Goal: Information Seeking & Learning: Learn about a topic

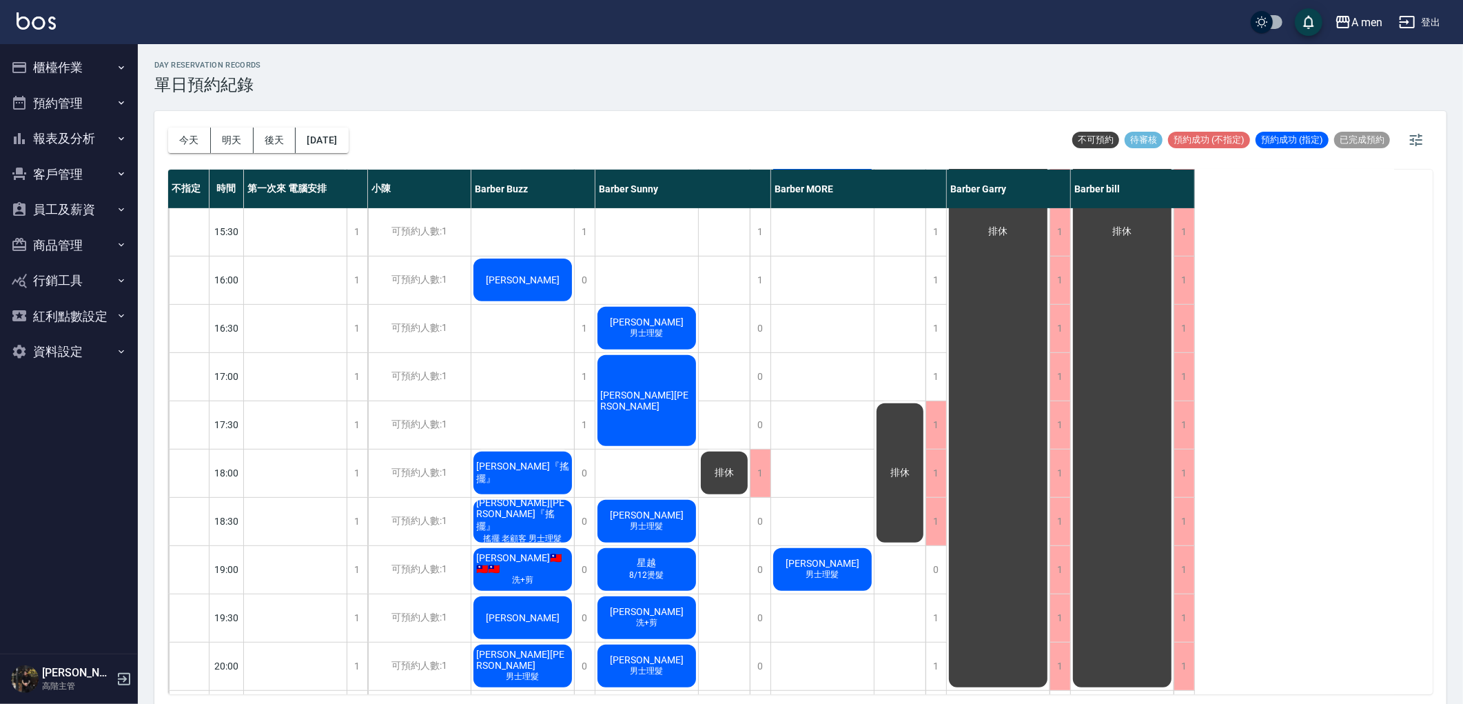
scroll to position [459, 0]
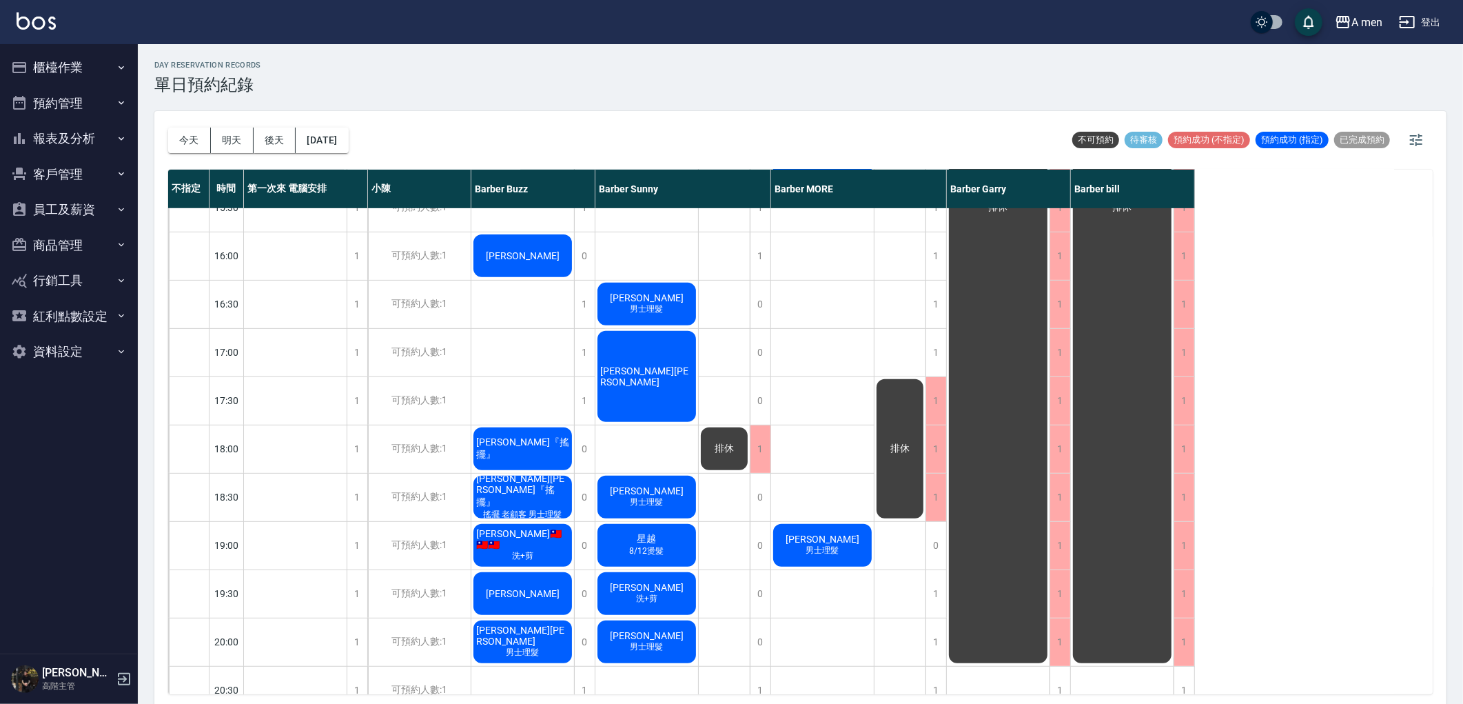
click at [667, 549] on div "星越 8/12燙髮" at bounding box center [647, 545] width 103 height 47
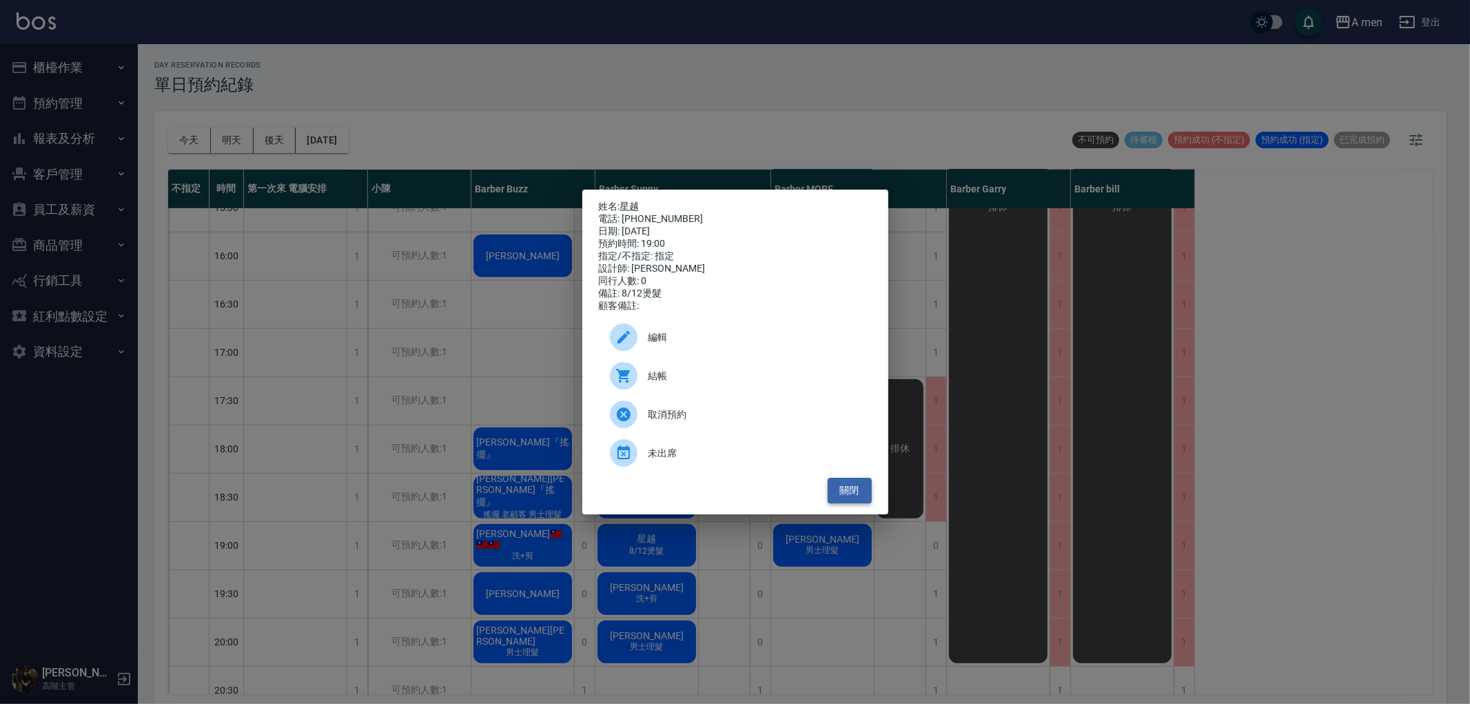
click at [842, 503] on button "關閉" at bounding box center [850, 491] width 44 height 26
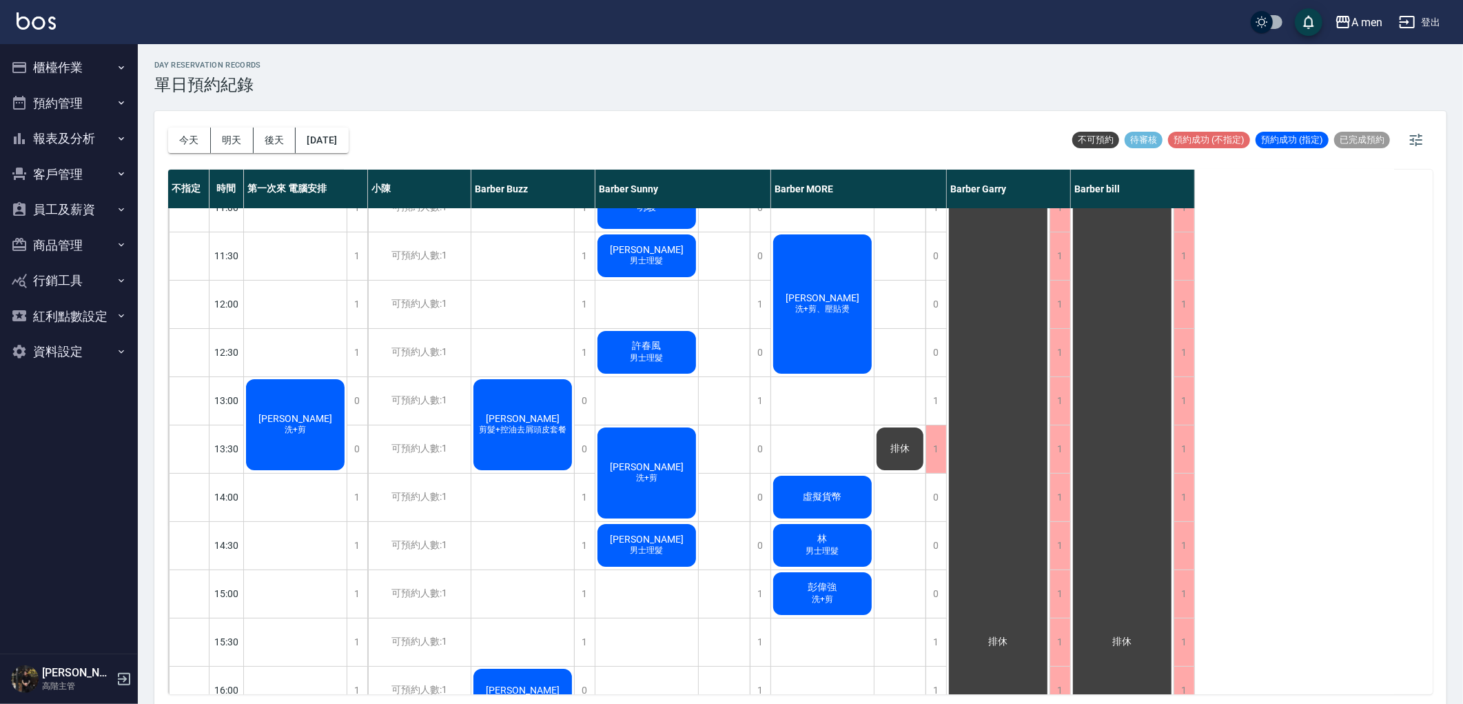
scroll to position [0, 0]
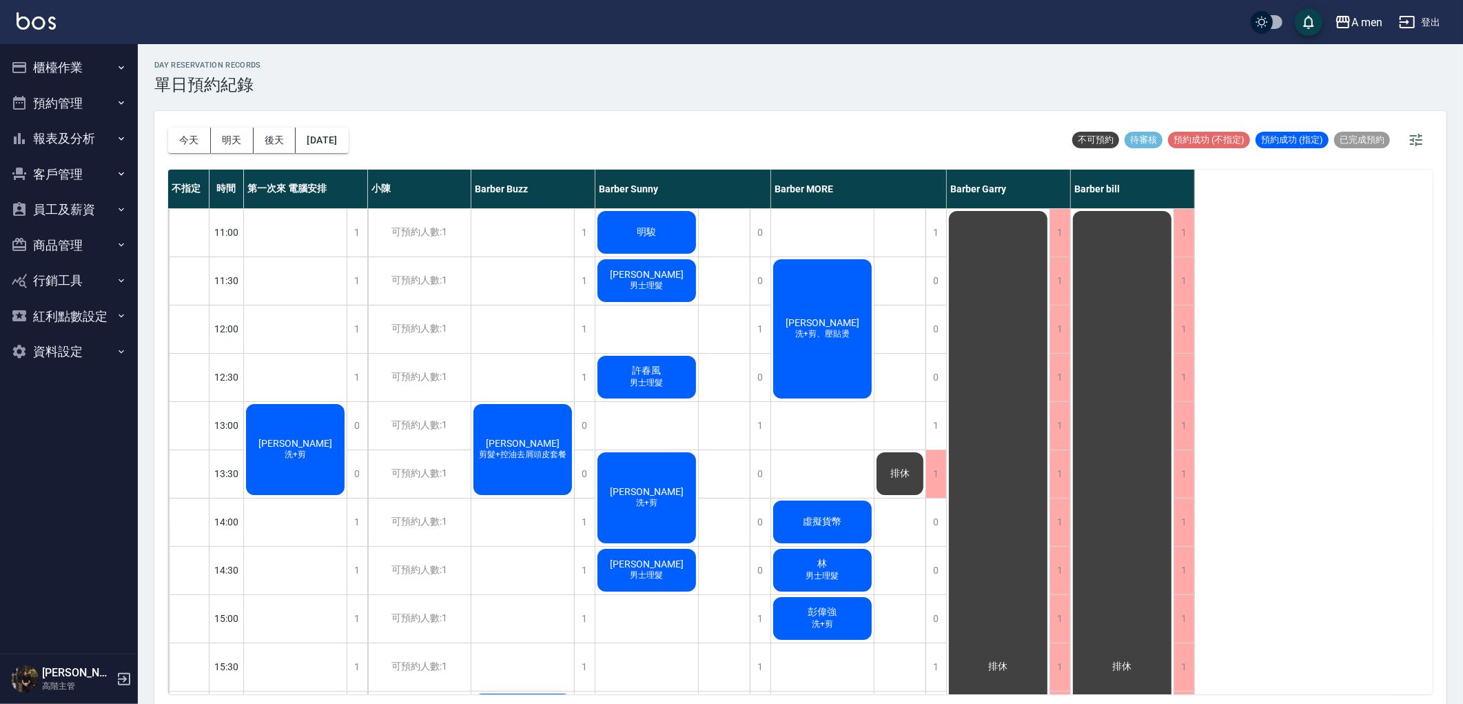
click at [309, 452] on div "[PERSON_NAME]+剪" at bounding box center [295, 449] width 103 height 95
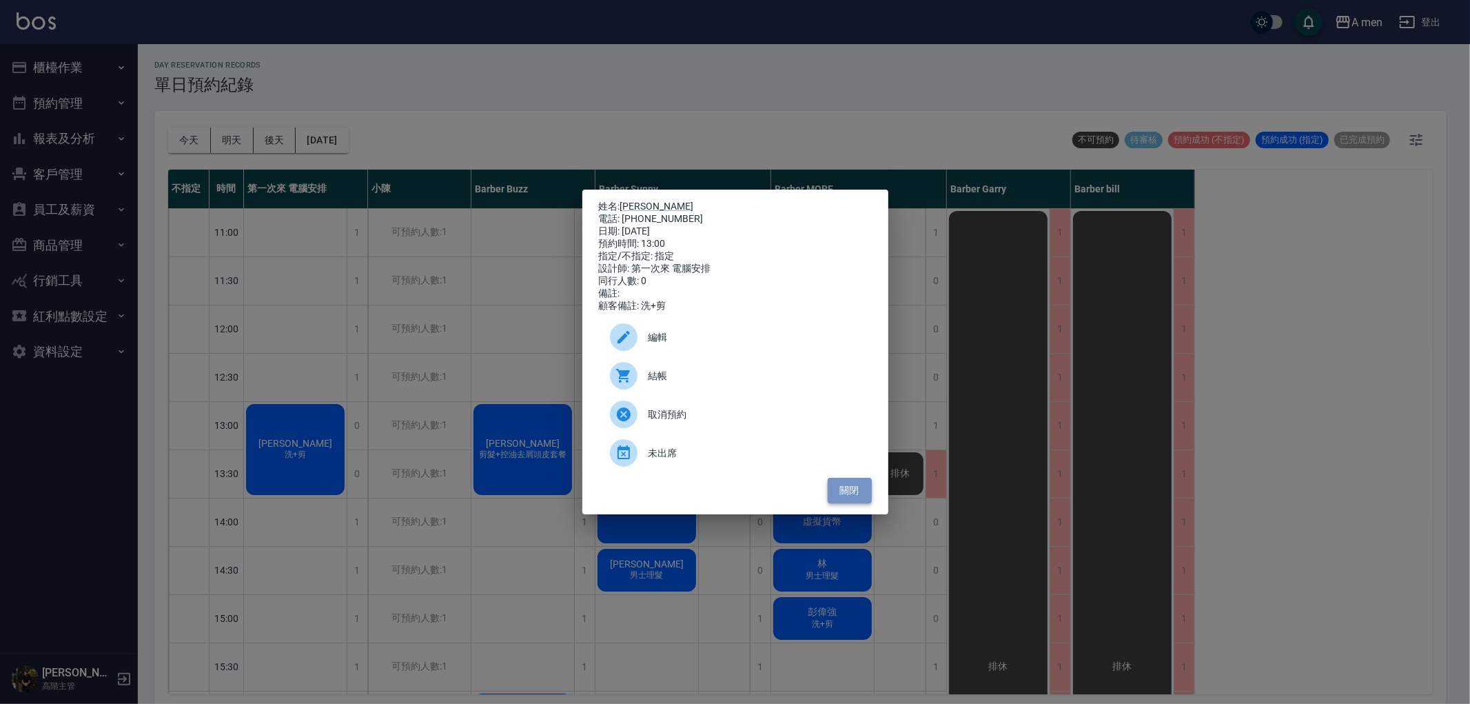
click at [863, 503] on button "關閉" at bounding box center [850, 491] width 44 height 26
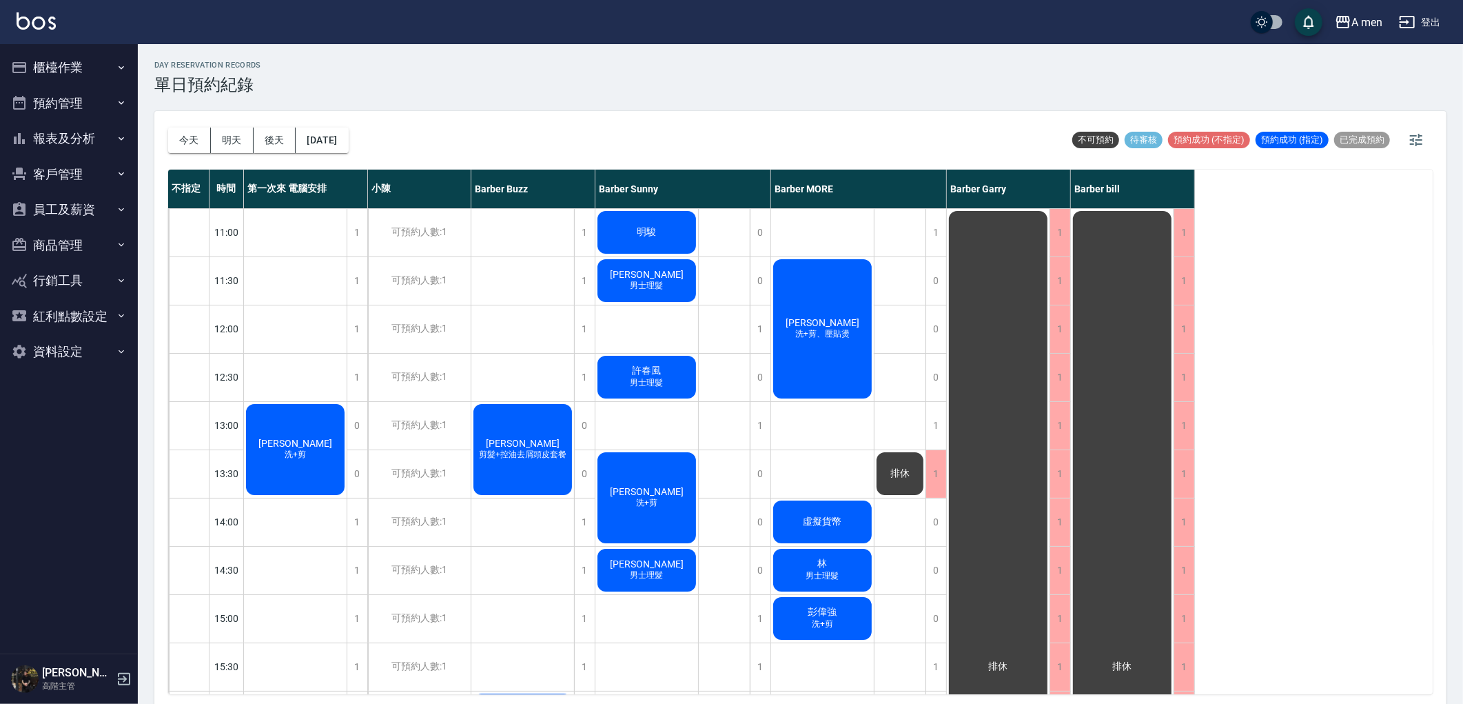
click at [321, 456] on div "[PERSON_NAME]+剪" at bounding box center [295, 449] width 103 height 95
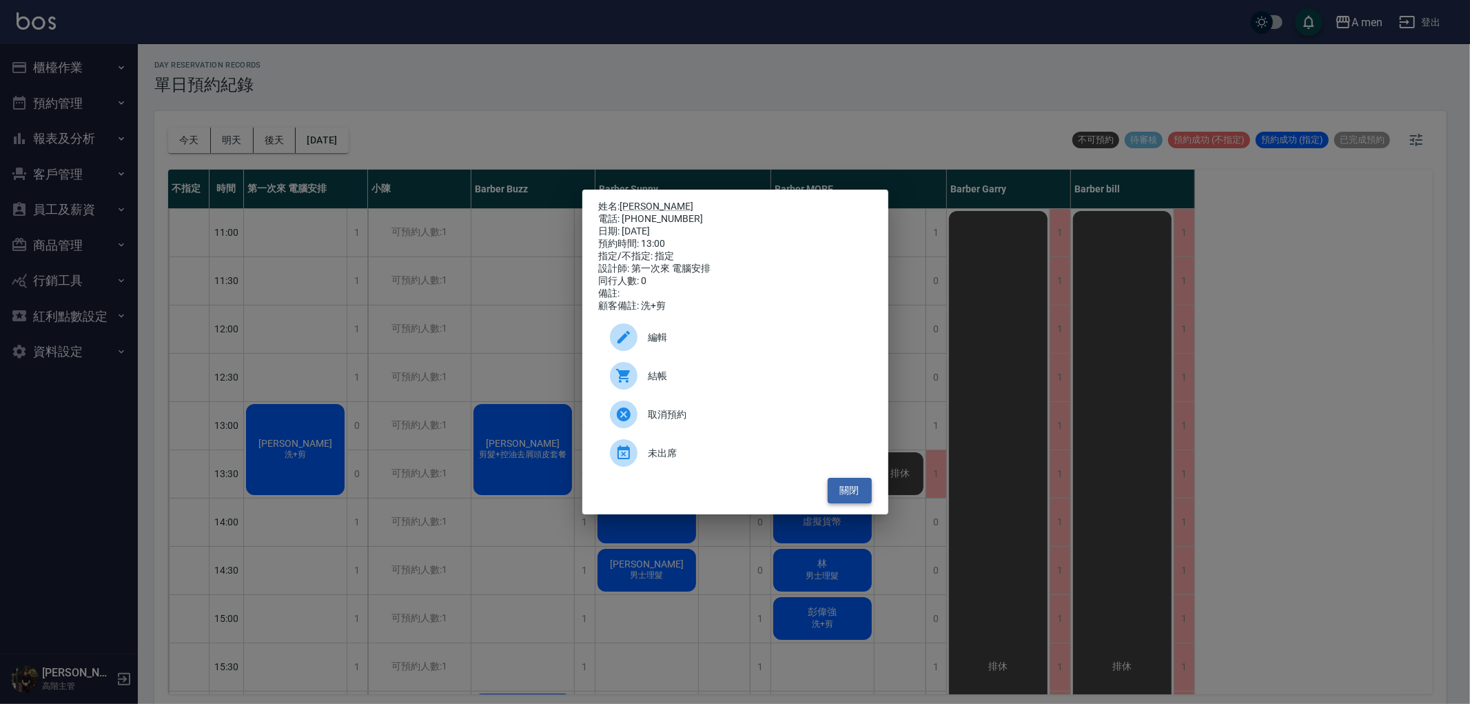
click at [846, 503] on button "關閉" at bounding box center [850, 491] width 44 height 26
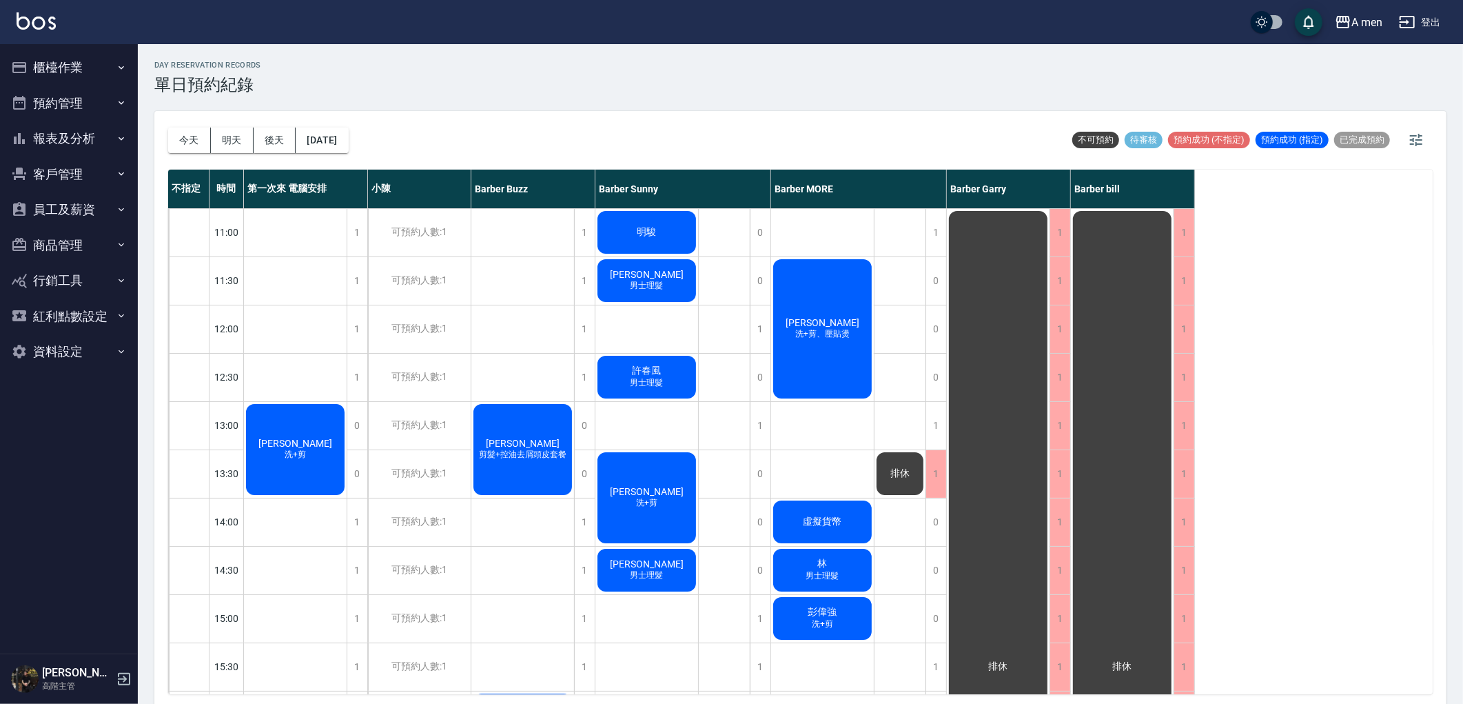
click at [690, 129] on div "[DATE] [DATE] [DATE] [DATE] 不可預約 待審核 預約成功 (不指定) 預約成功 (指定) 已完成預約" at bounding box center [800, 140] width 1265 height 59
click at [590, 128] on div "[DATE] [DATE] [DATE] [DATE] 不可預約 待審核 預約成功 (不指定) 預約成功 (指定) 已完成預約" at bounding box center [800, 140] width 1265 height 59
click at [108, 85] on button "預約管理" at bounding box center [69, 103] width 127 height 36
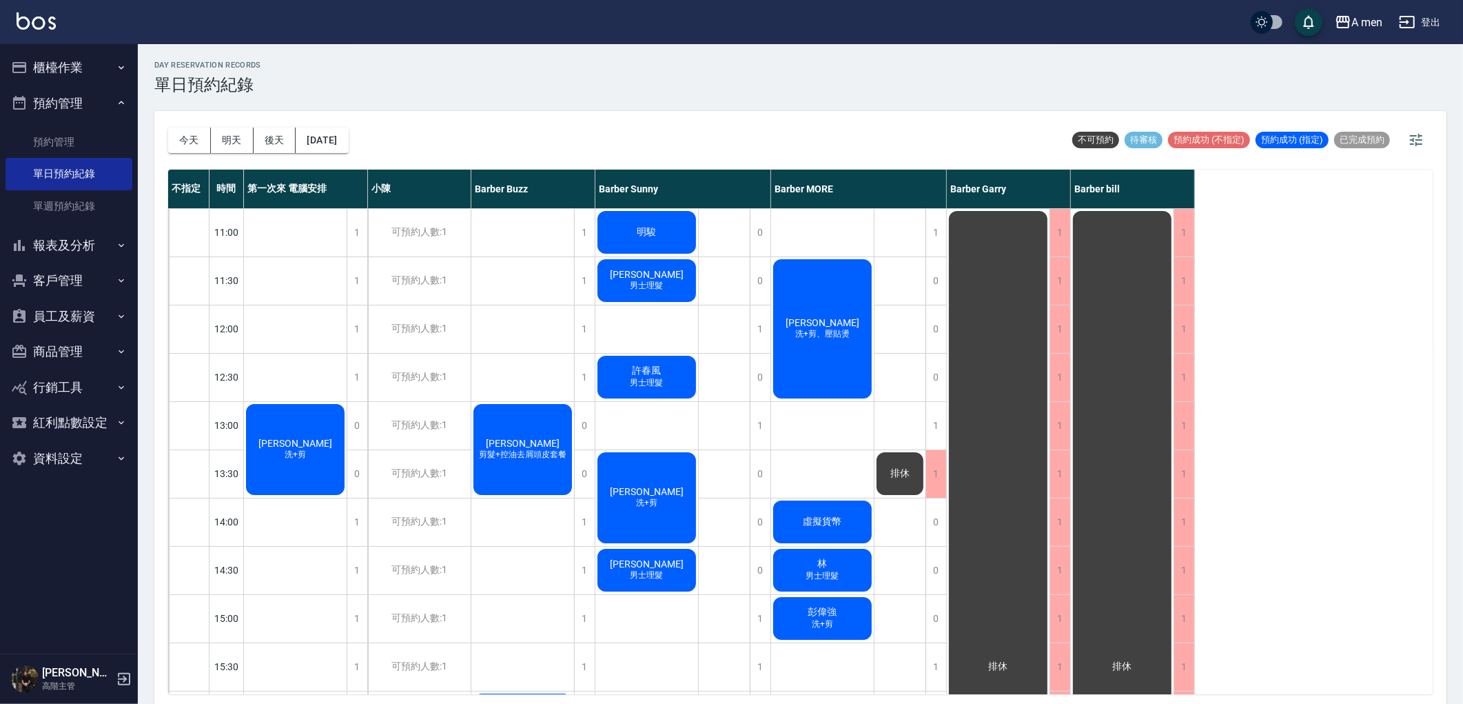
click at [85, 56] on button "櫃檯作業" at bounding box center [69, 68] width 127 height 36
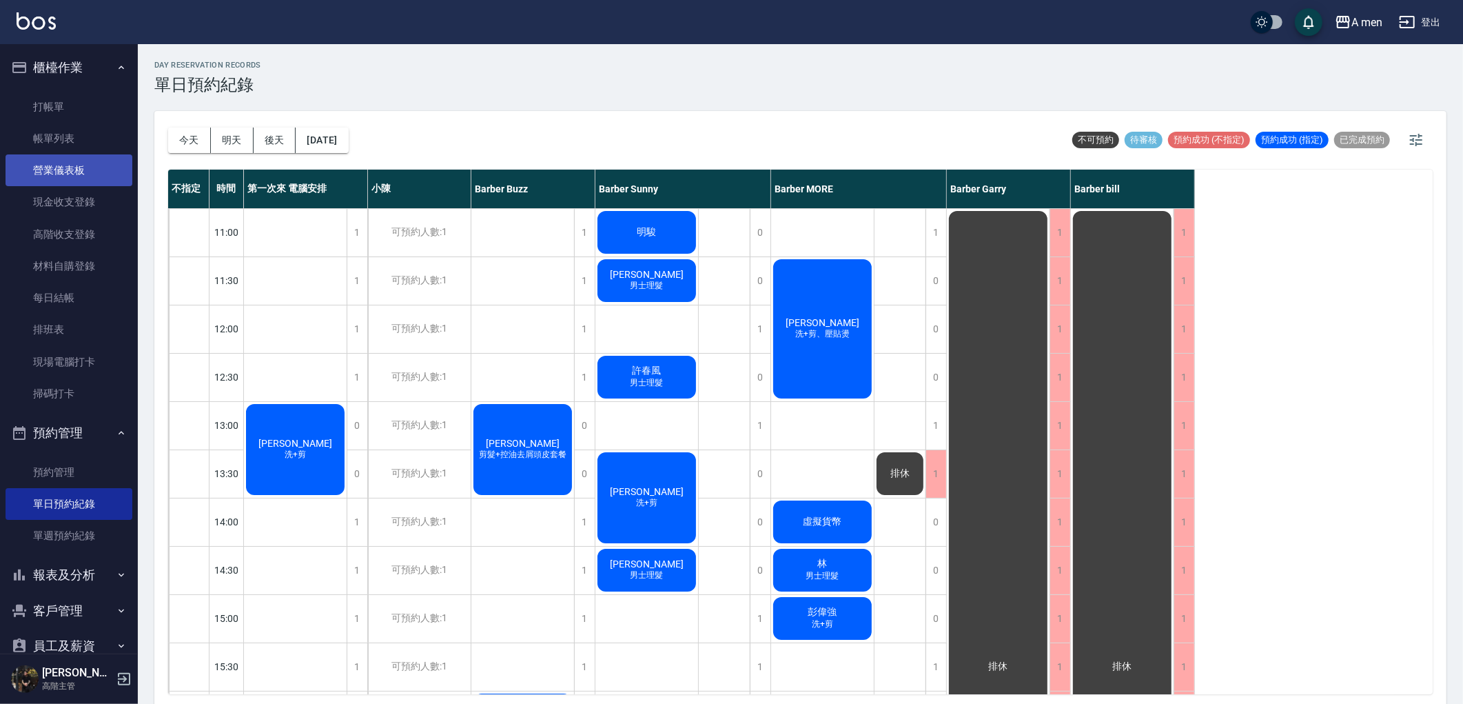
click at [88, 162] on link "營業儀表板" at bounding box center [69, 170] width 127 height 32
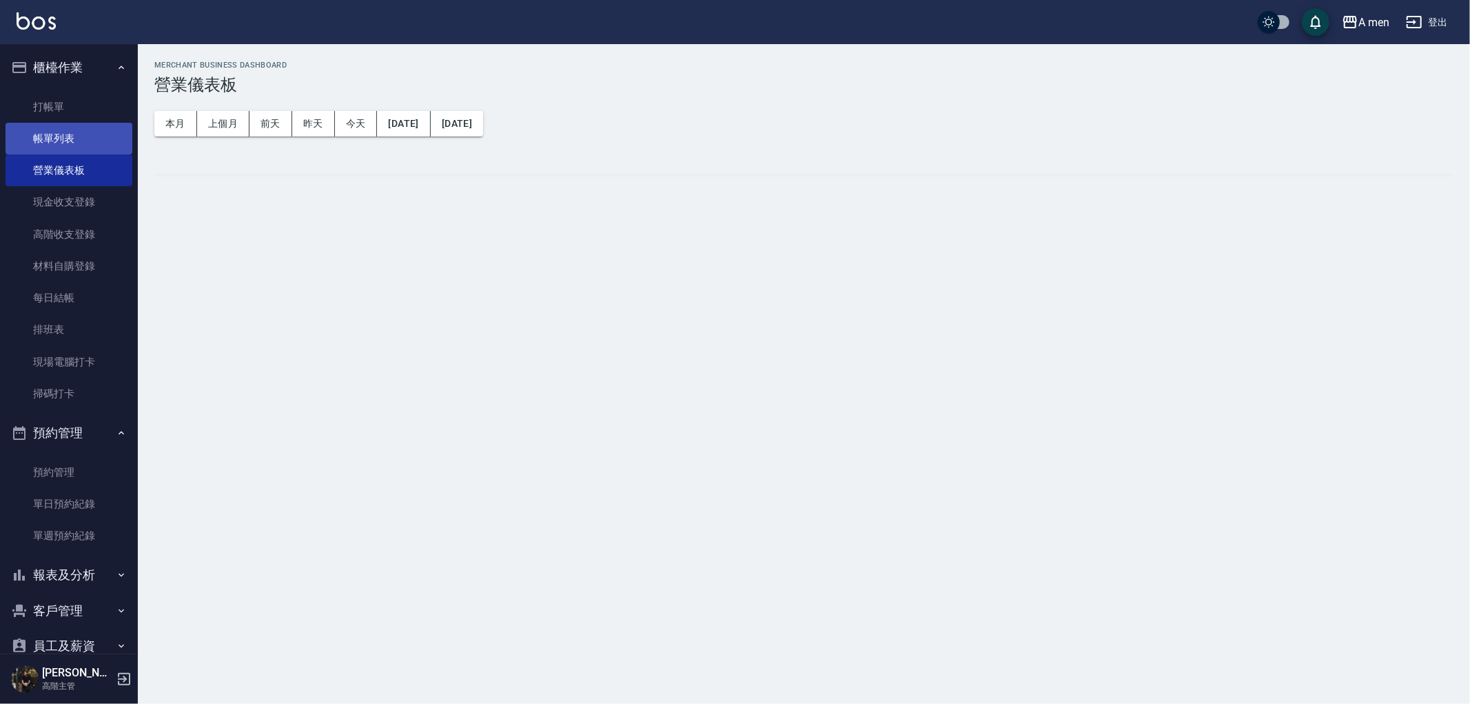
click at [85, 150] on link "帳單列表" at bounding box center [69, 139] width 127 height 32
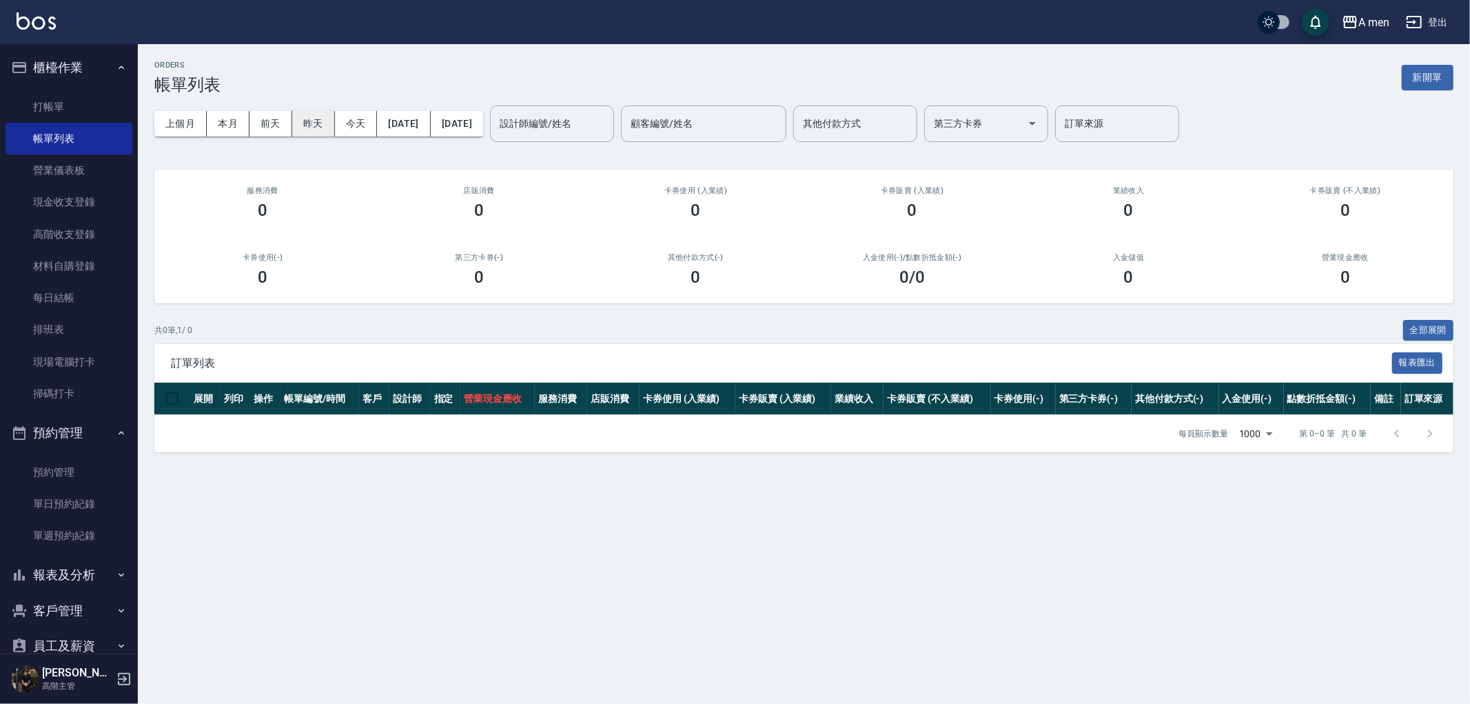
click at [308, 134] on button "昨天" at bounding box center [313, 124] width 43 height 26
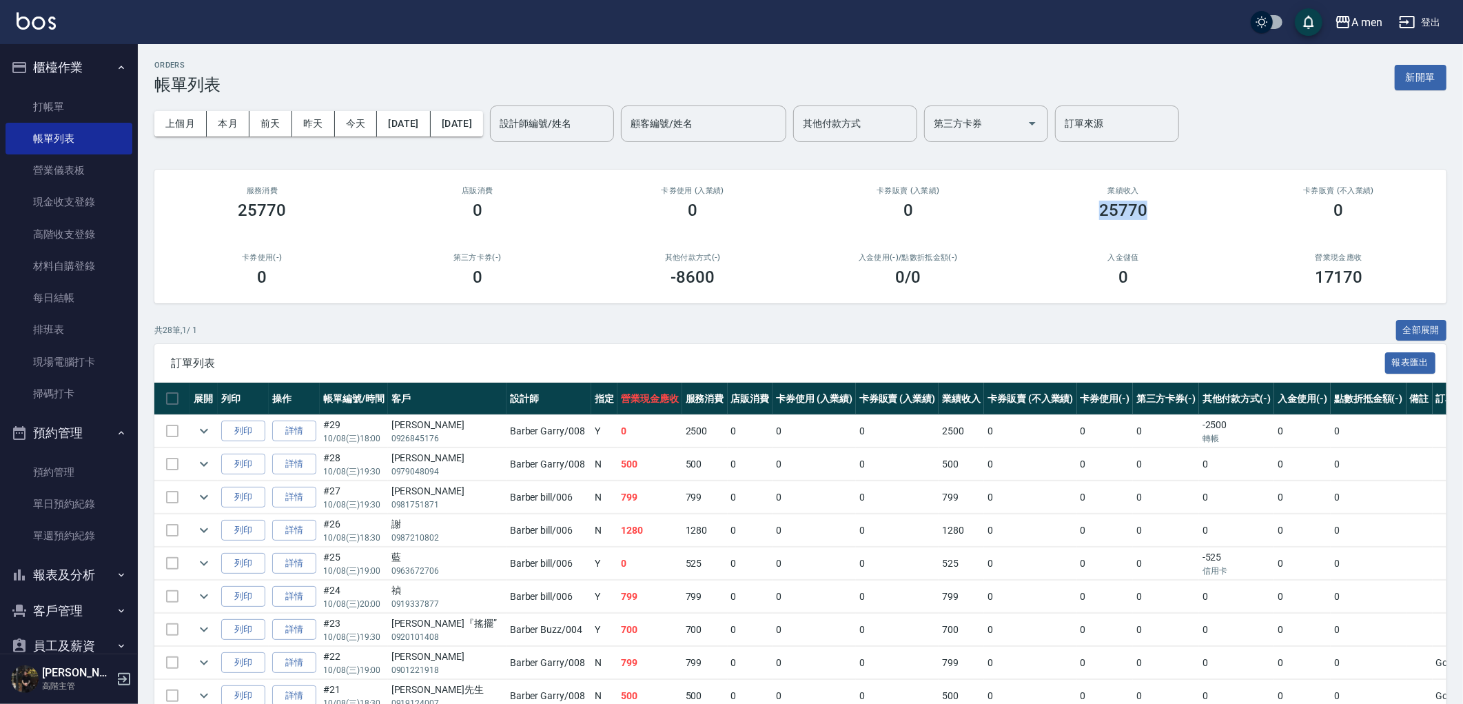
drag, startPoint x: 1100, startPoint y: 210, endPoint x: 1146, endPoint y: 214, distance: 45.7
click at [1145, 214] on h3 "25770" at bounding box center [1123, 210] width 48 height 19
click at [1140, 214] on h3 "25770" at bounding box center [1123, 210] width 48 height 19
click at [280, 118] on button "前天" at bounding box center [271, 124] width 43 height 26
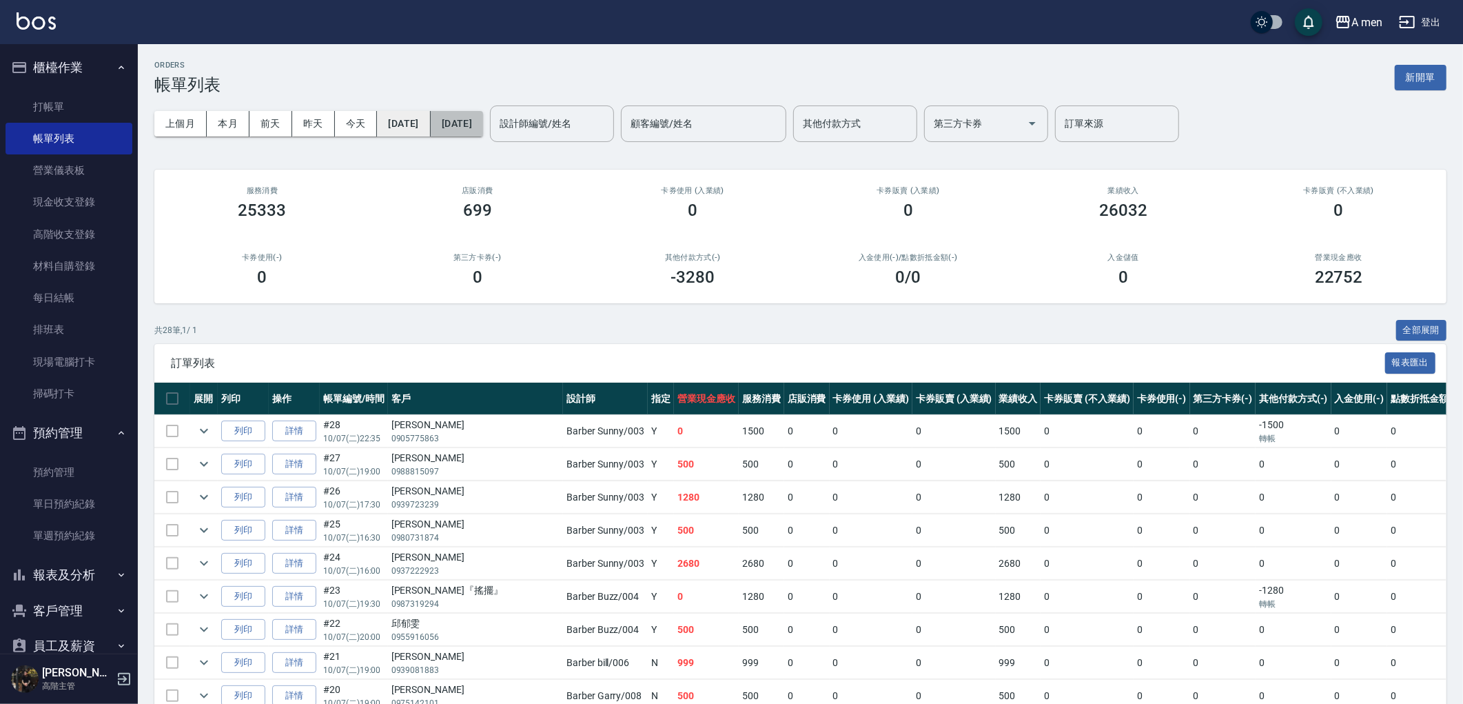
click at [453, 119] on div "上個月 本月 [DATE] [DATE] [DATE] [DATE] [DATE]" at bounding box center [318, 124] width 329 height 26
click at [430, 125] on button "[DATE]" at bounding box center [403, 124] width 53 height 26
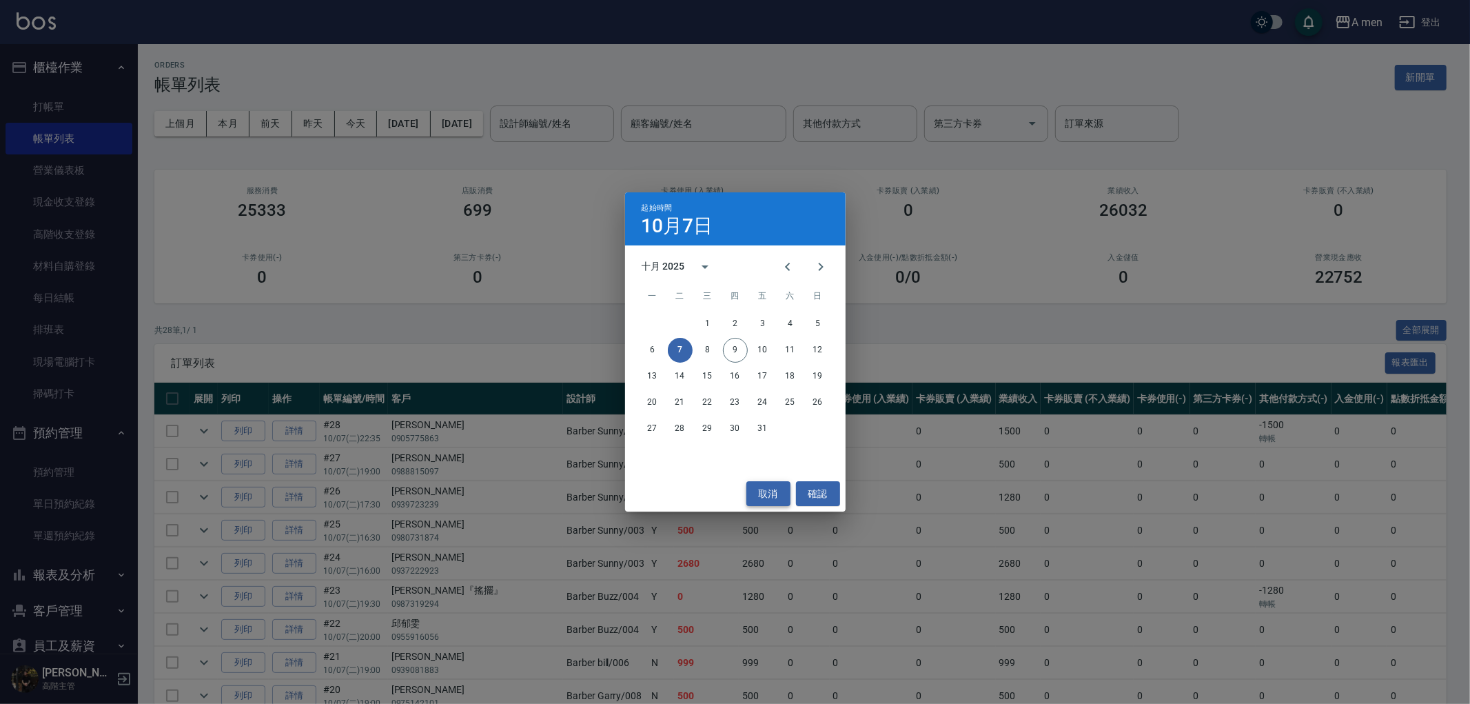
click at [777, 492] on button "取消" at bounding box center [768, 494] width 44 height 26
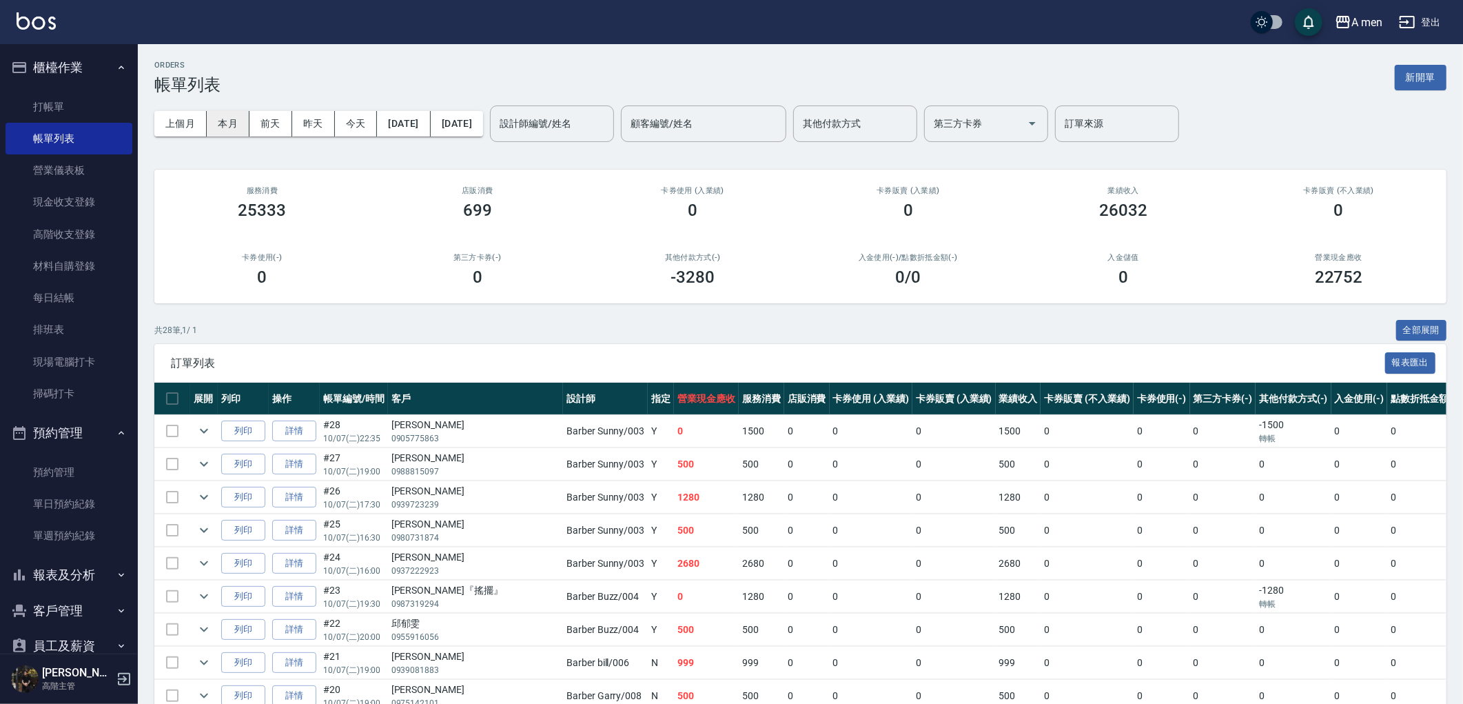
click at [224, 126] on button "本月" at bounding box center [228, 124] width 43 height 26
click at [430, 125] on button "[DATE]" at bounding box center [403, 124] width 53 height 26
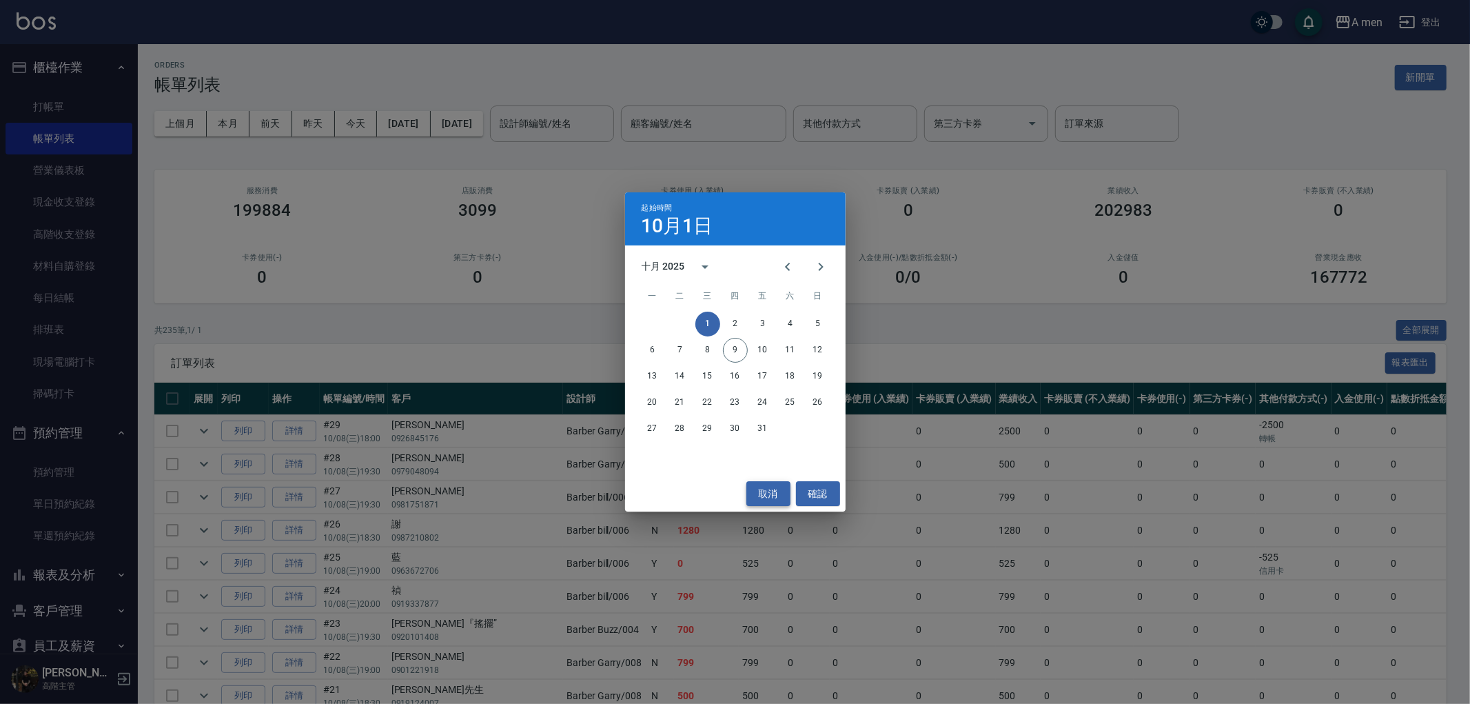
click at [774, 491] on button "取消" at bounding box center [768, 494] width 44 height 26
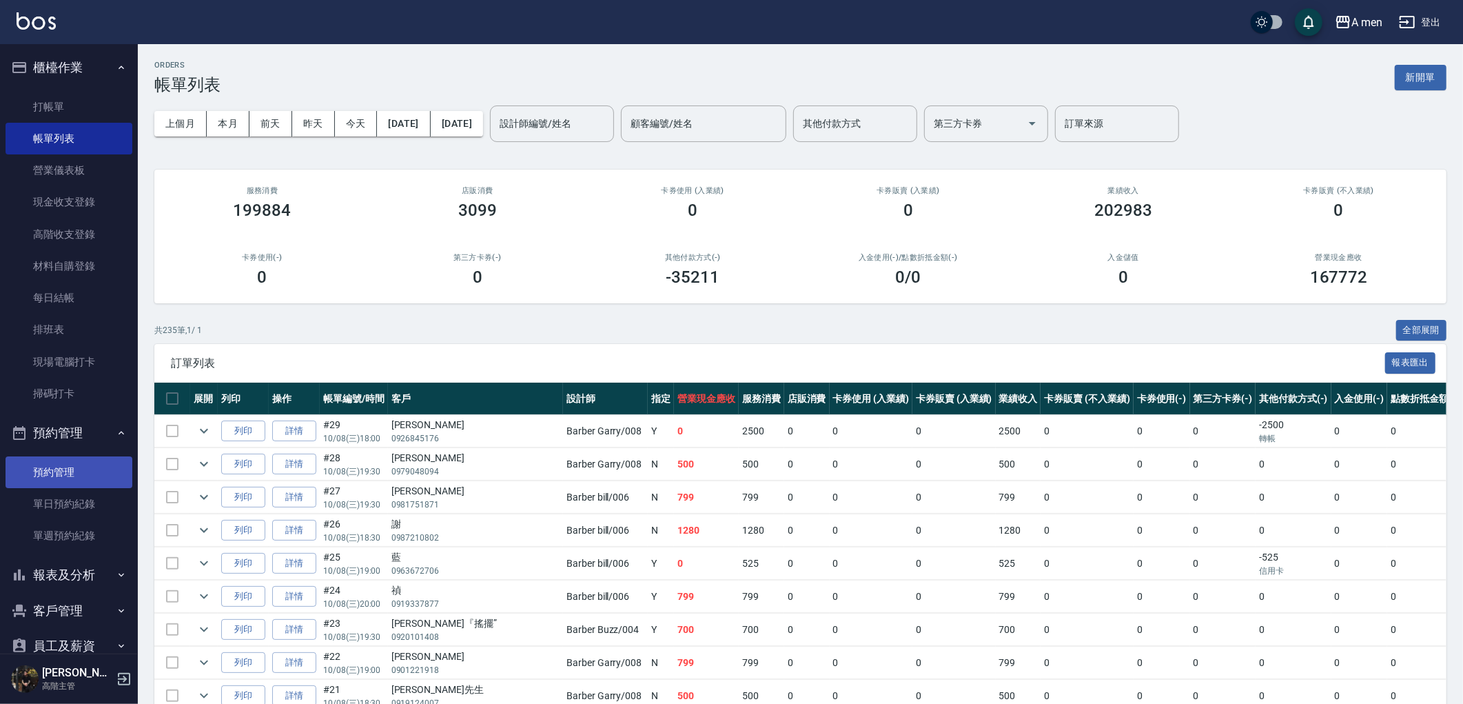
drag, startPoint x: 221, startPoint y: 124, endPoint x: 72, endPoint y: 472, distance: 378.6
click at [221, 124] on button "本月" at bounding box center [228, 124] width 43 height 26
click at [81, 581] on button "報表及分析" at bounding box center [69, 575] width 127 height 36
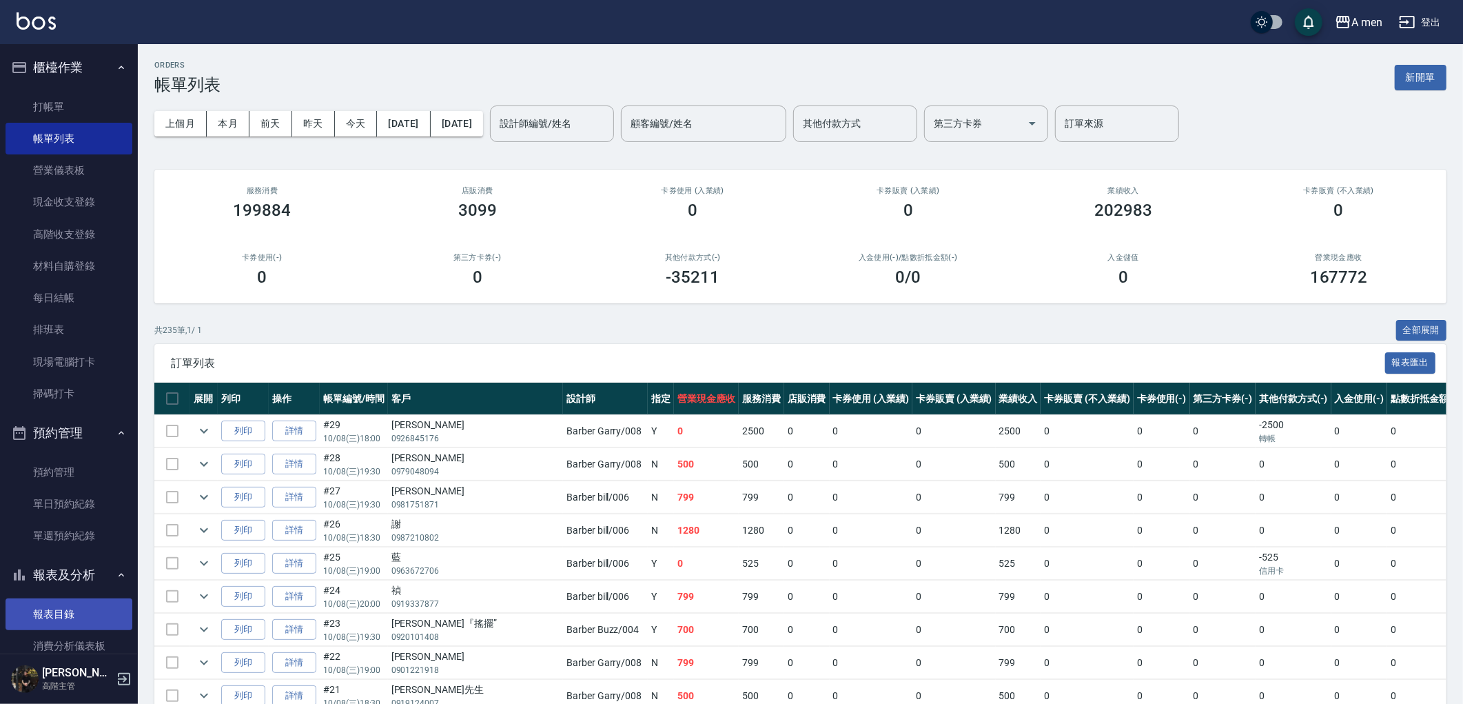
click at [91, 607] on link "報表目錄" at bounding box center [69, 614] width 127 height 32
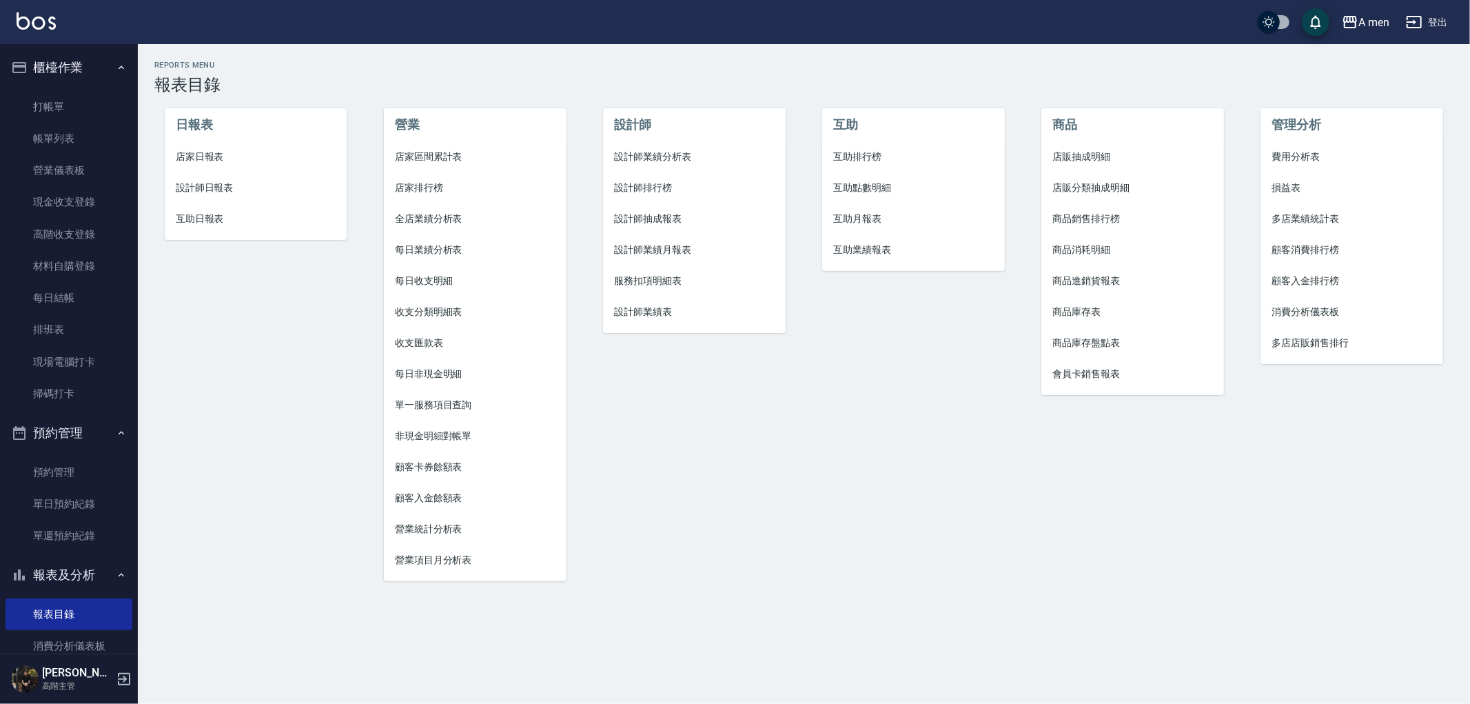
click at [635, 166] on li "設計師業績分析表" at bounding box center [694, 156] width 183 height 31
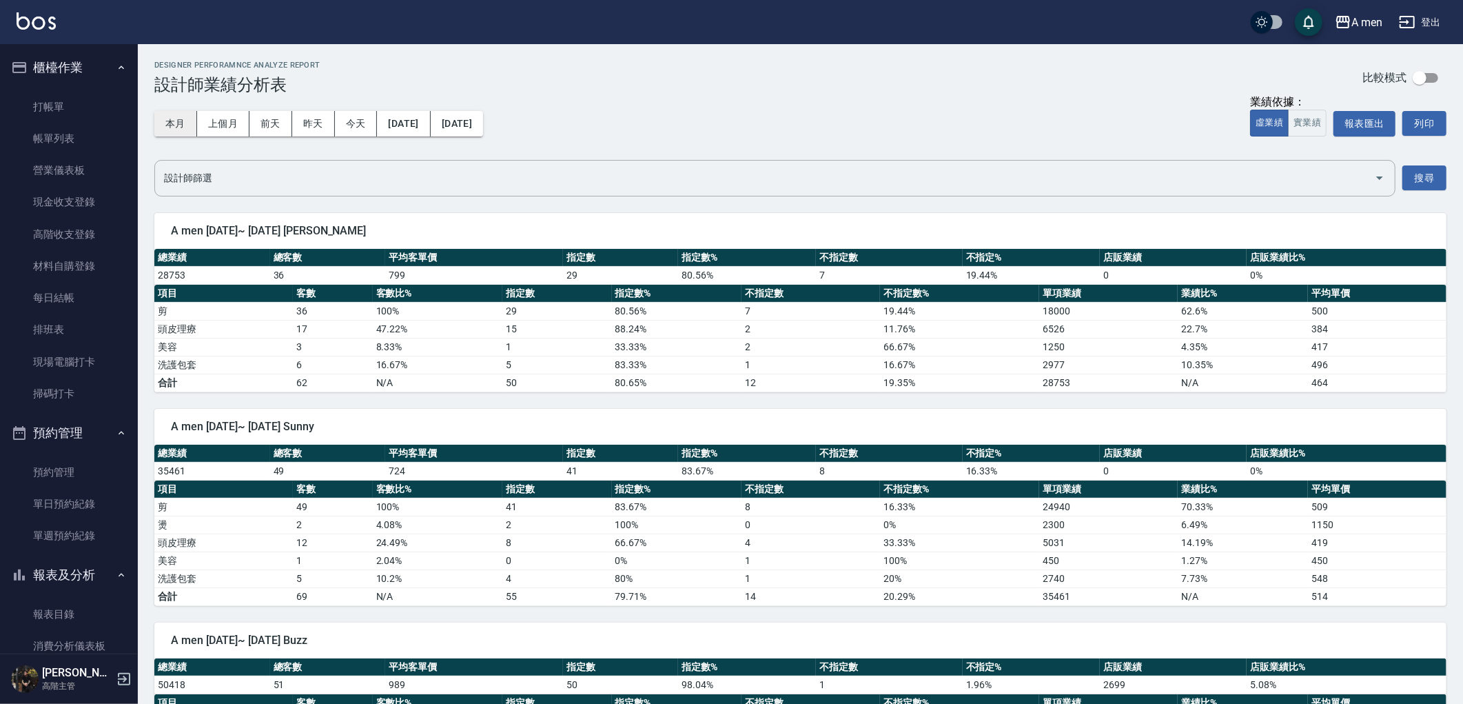
click at [181, 126] on button "本月" at bounding box center [175, 124] width 43 height 26
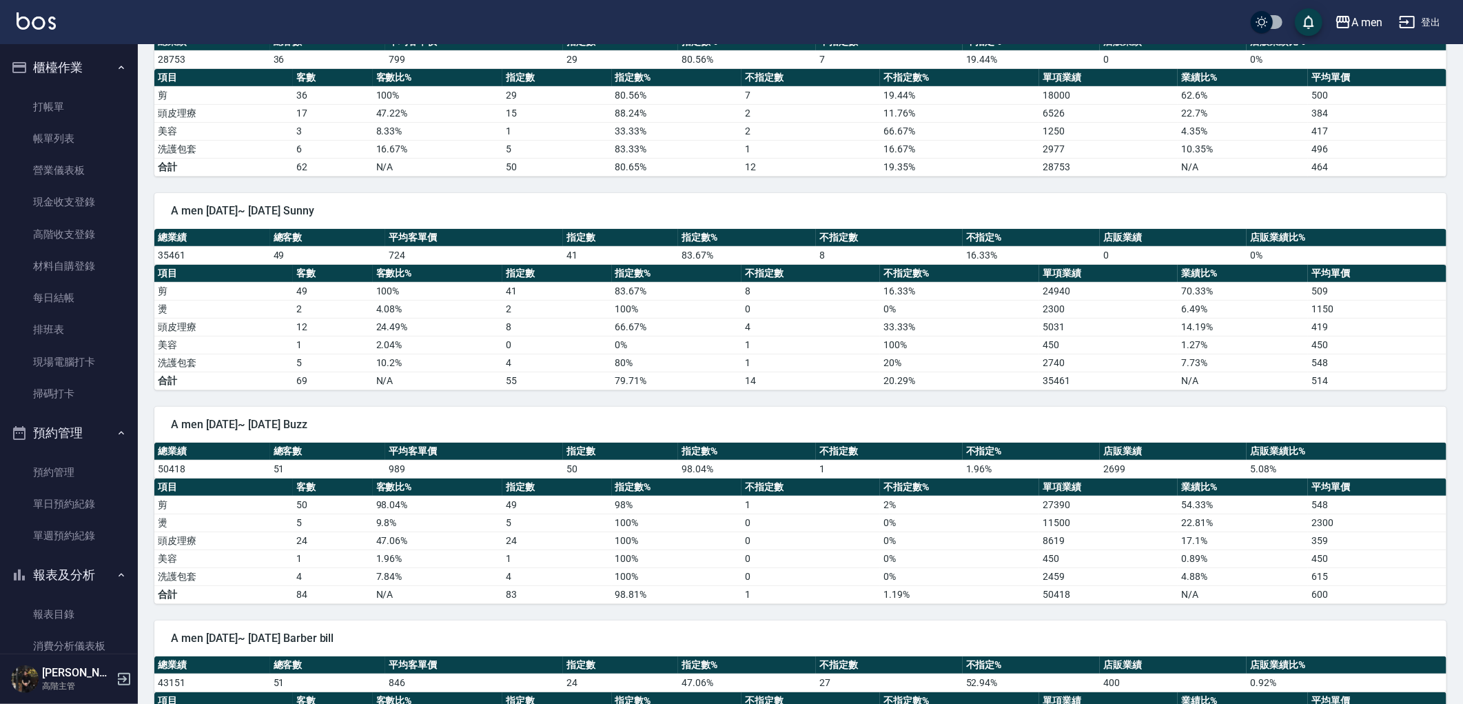
scroll to position [230, 0]
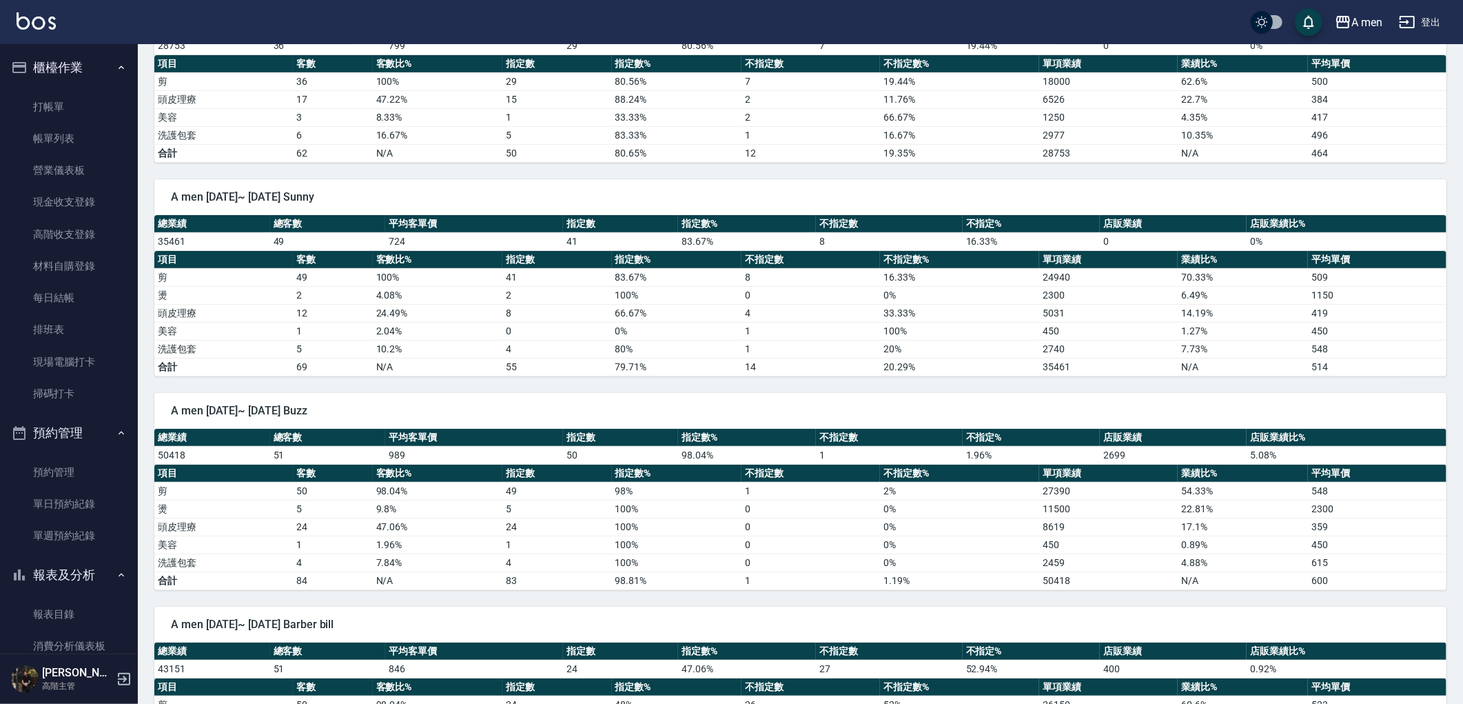
click at [908, 336] on td "100 %" at bounding box center [959, 331] width 159 height 18
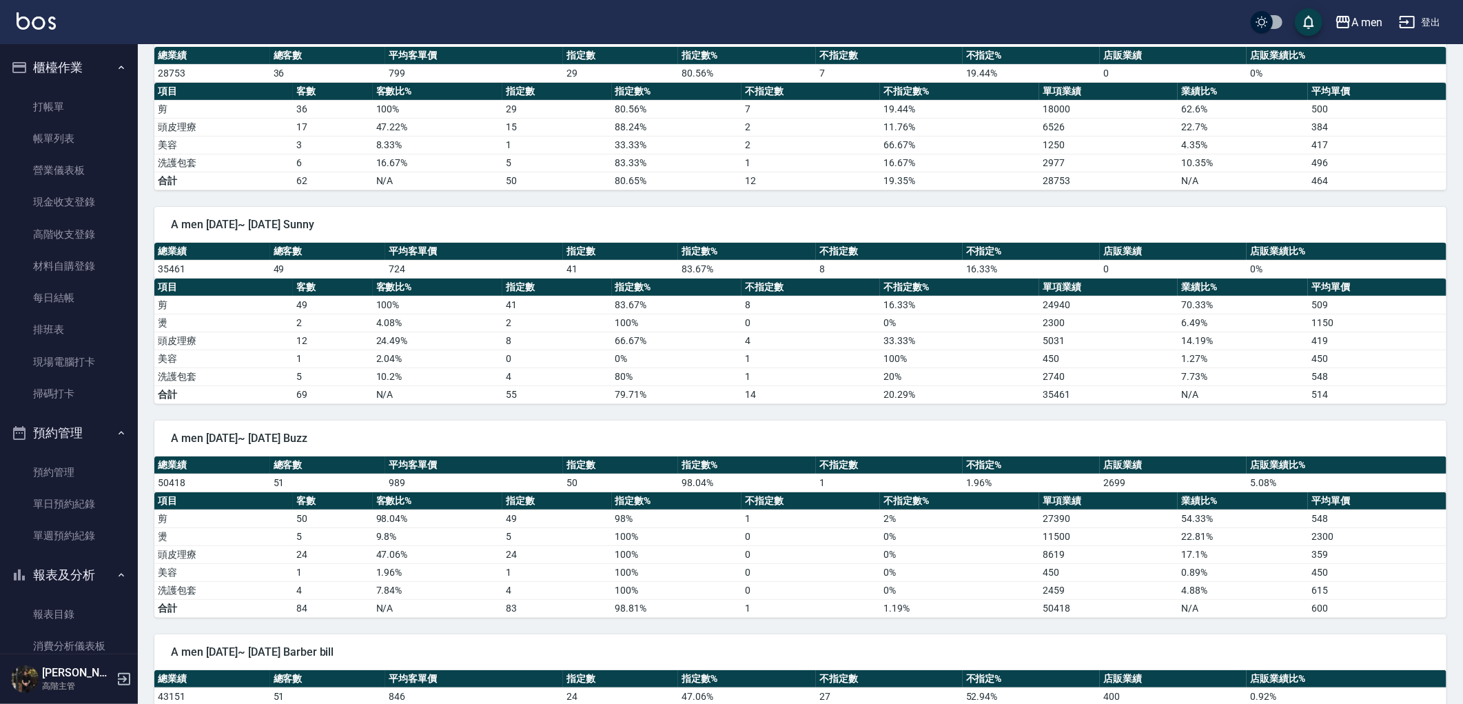
scroll to position [0, 0]
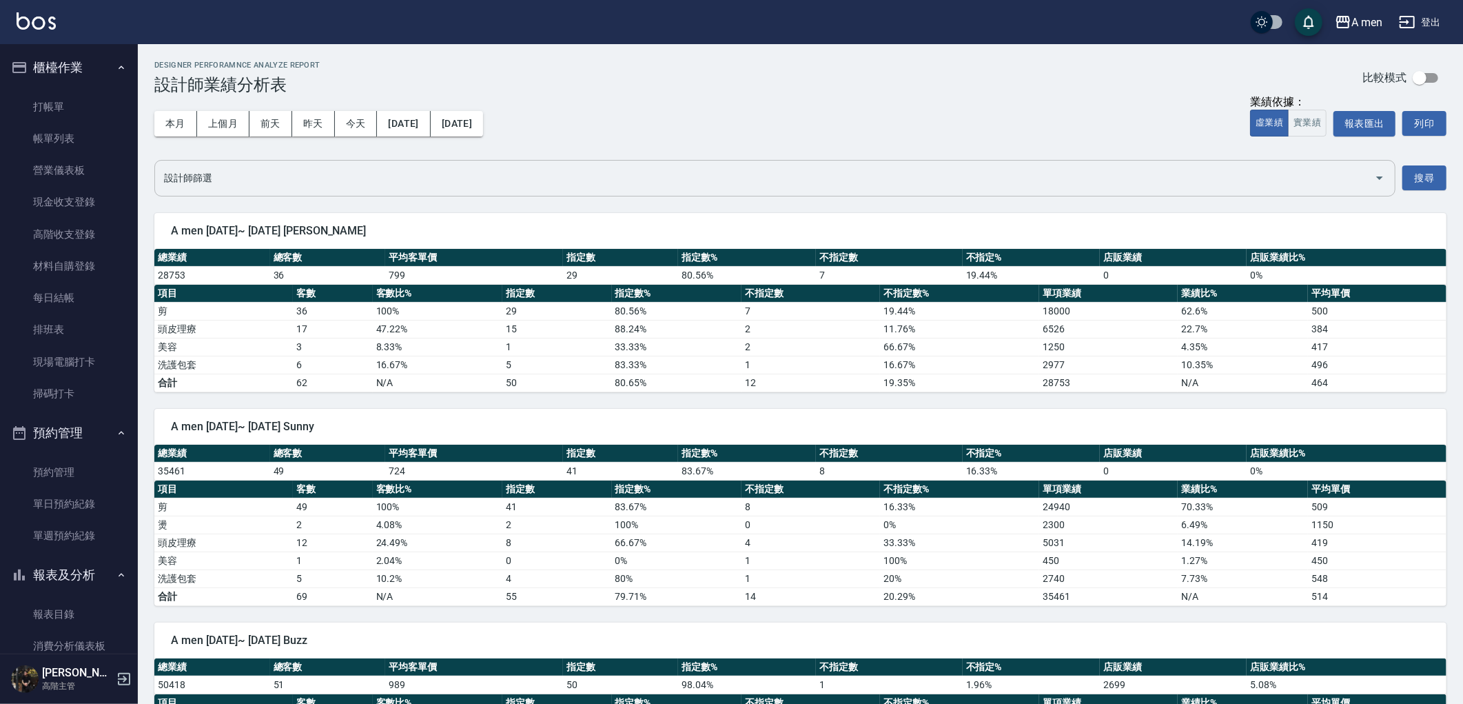
click at [598, 181] on input "設計師篩選" at bounding box center [765, 178] width 1208 height 24
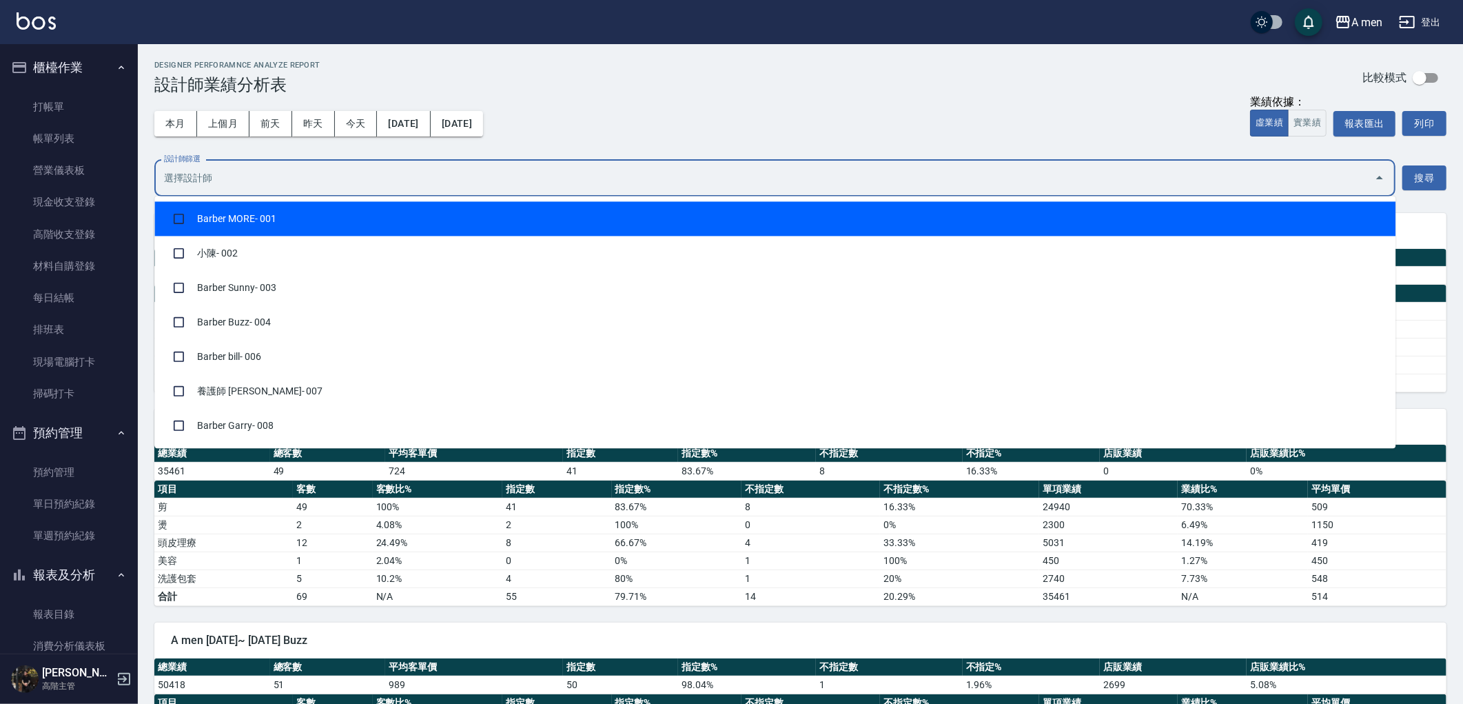
click at [691, 132] on div "本月 上個月 [DATE] [DATE] [DATE] [DATE] [DATE] 業績依據： 虛業績 實業績 報表匯出 列印" at bounding box center [800, 123] width 1292 height 59
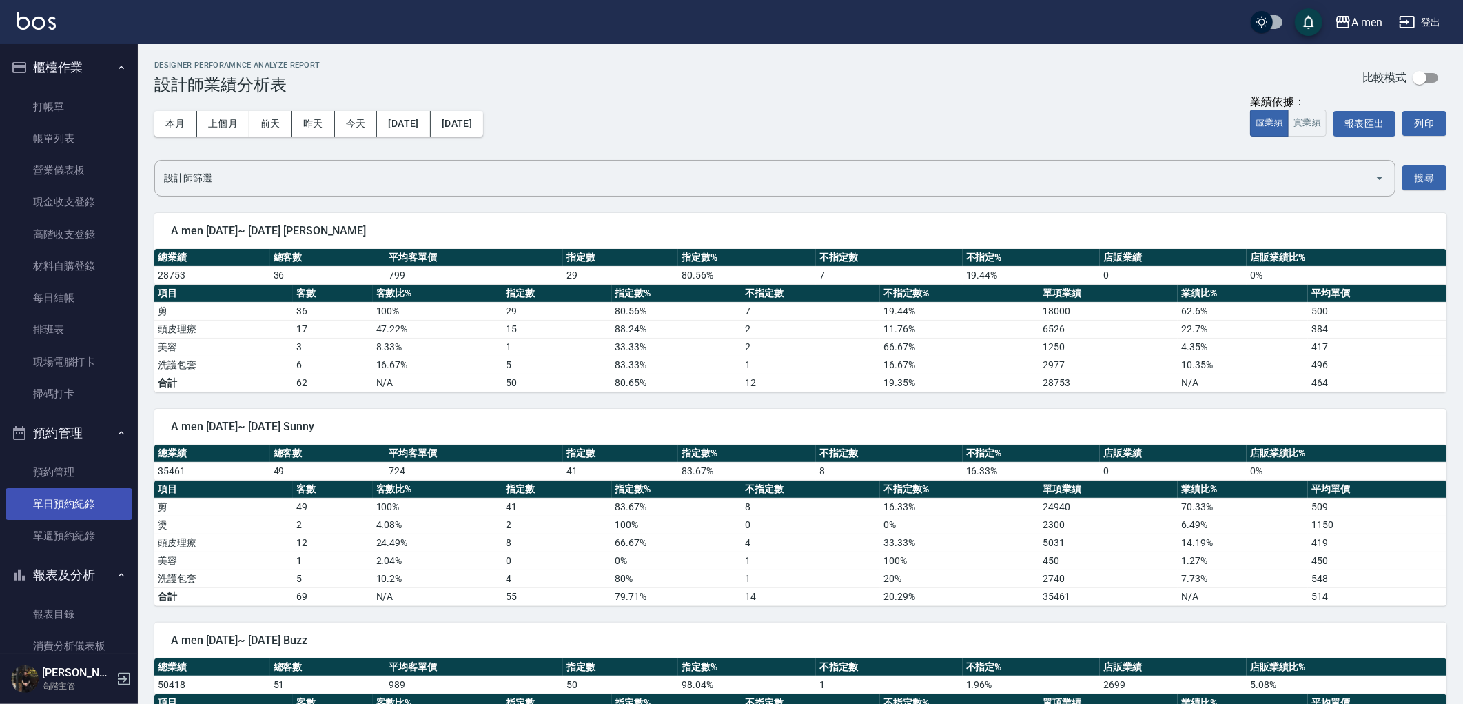
click at [57, 509] on link "單日預約紀錄" at bounding box center [69, 504] width 127 height 32
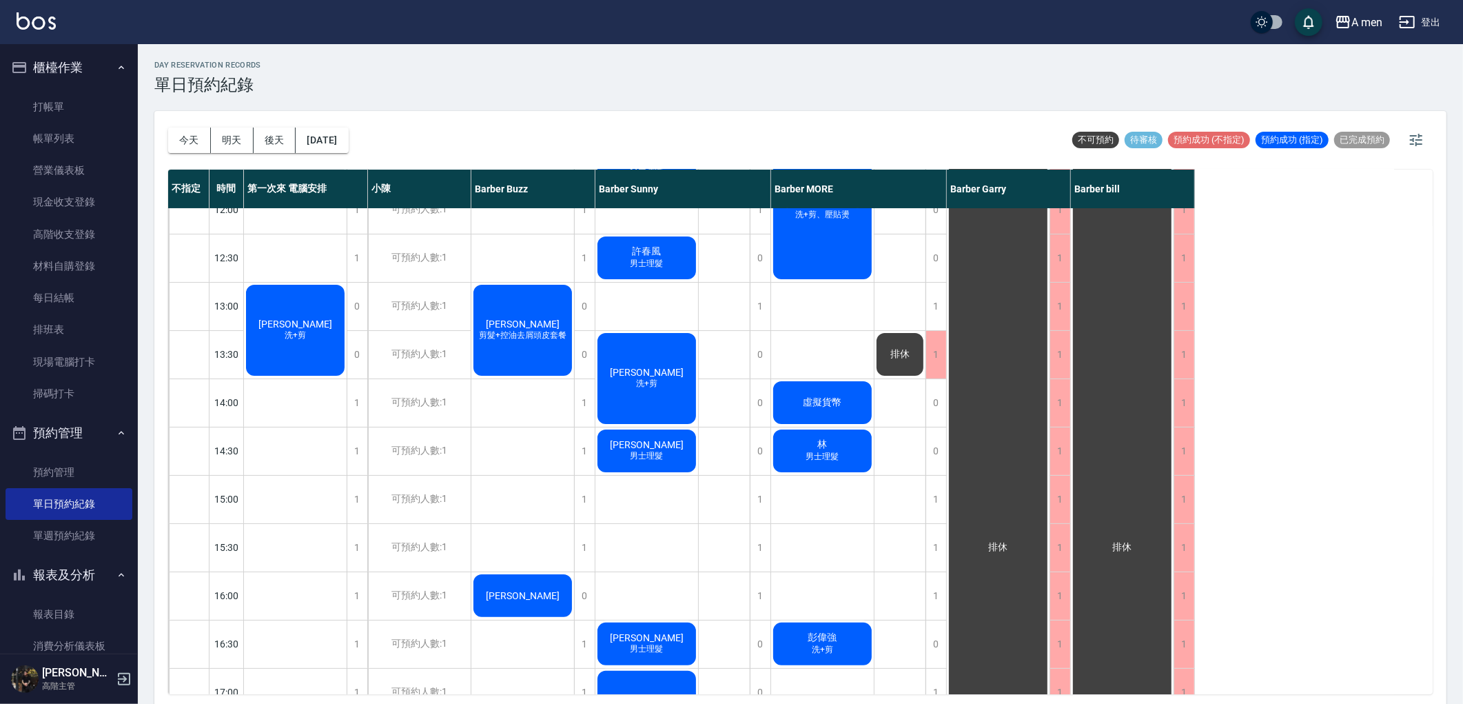
scroll to position [43, 0]
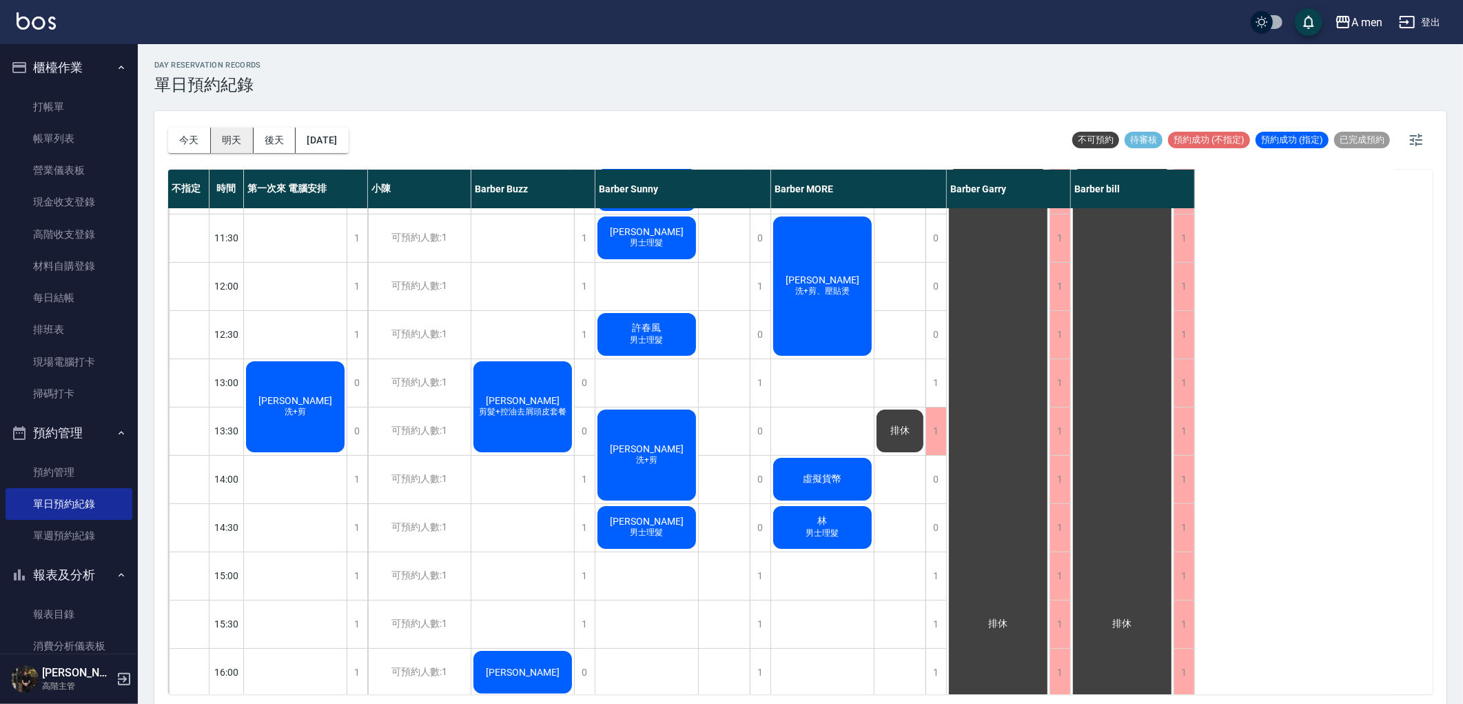
click at [240, 134] on button "明天" at bounding box center [232, 141] width 43 height 26
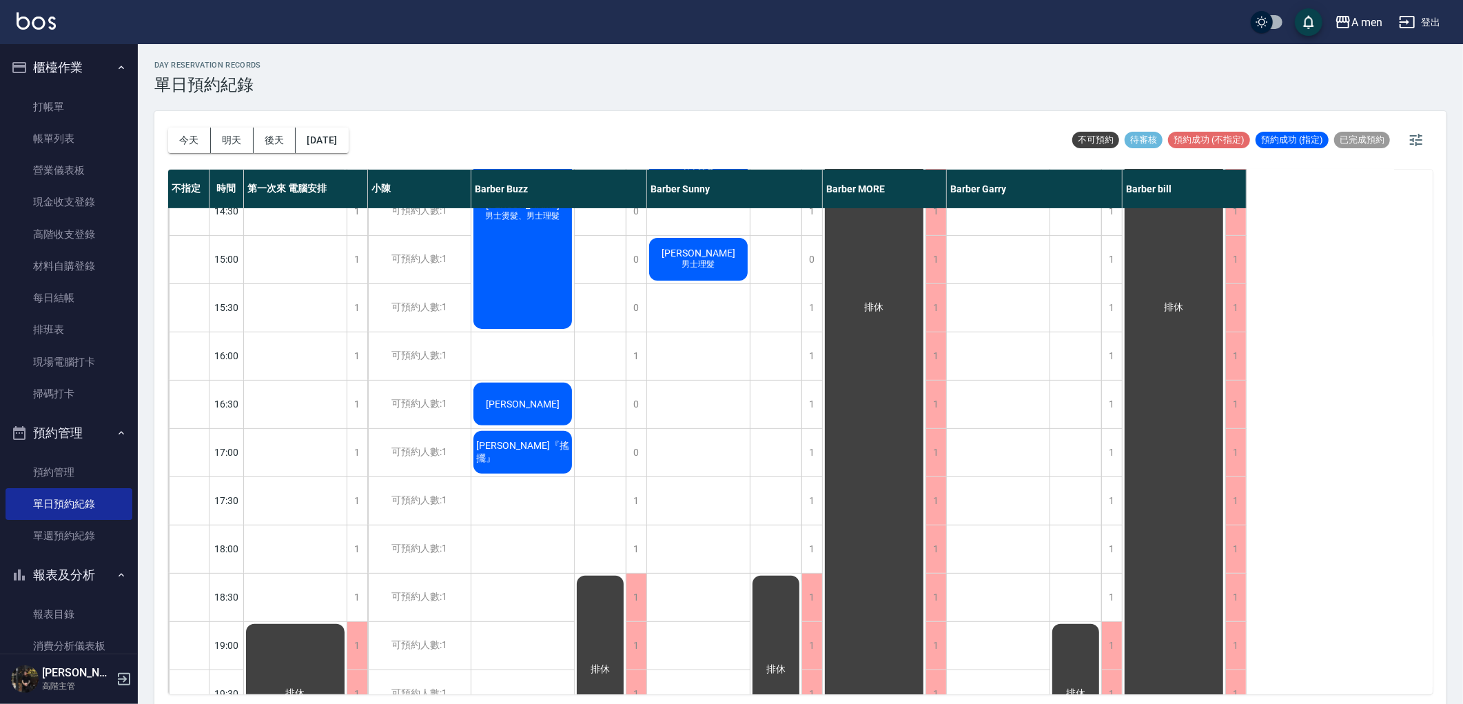
scroll to position [77, 0]
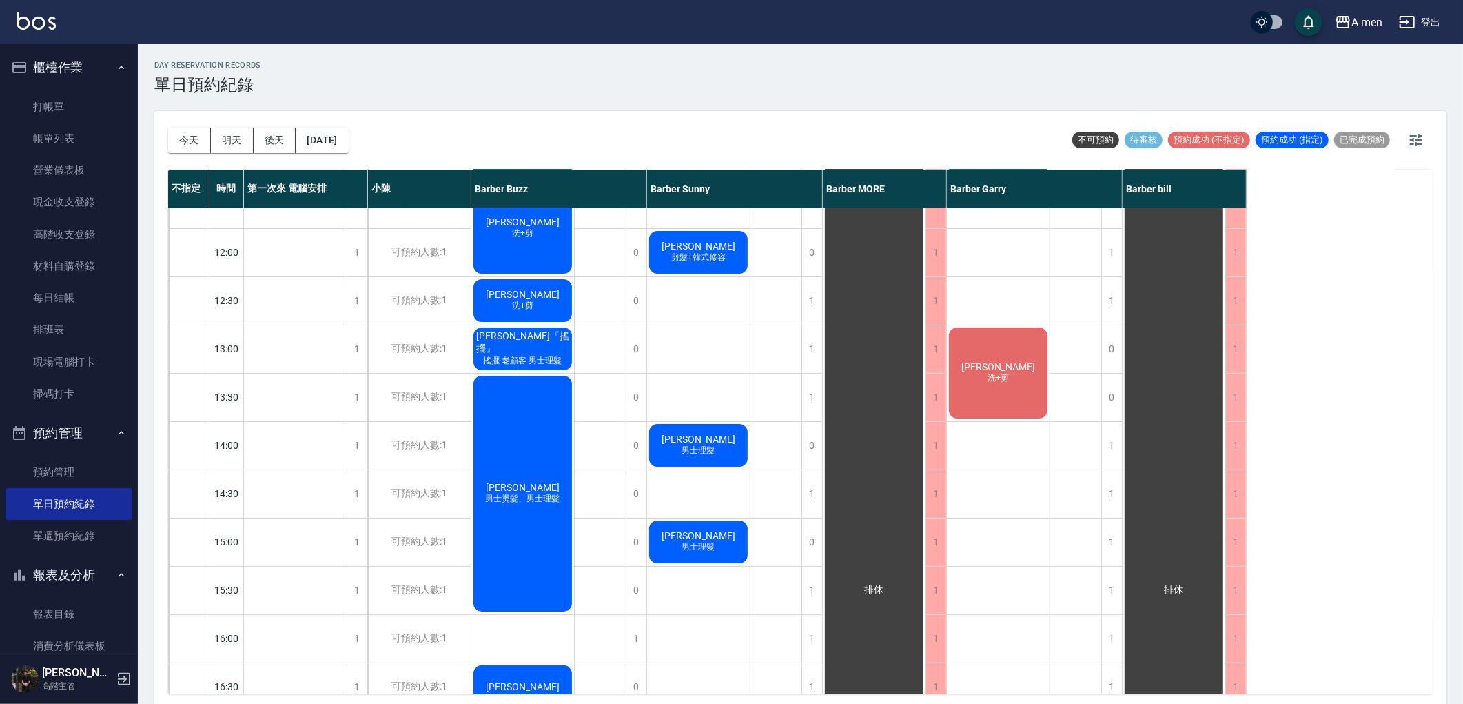
click at [202, 139] on button "今天" at bounding box center [189, 141] width 43 height 26
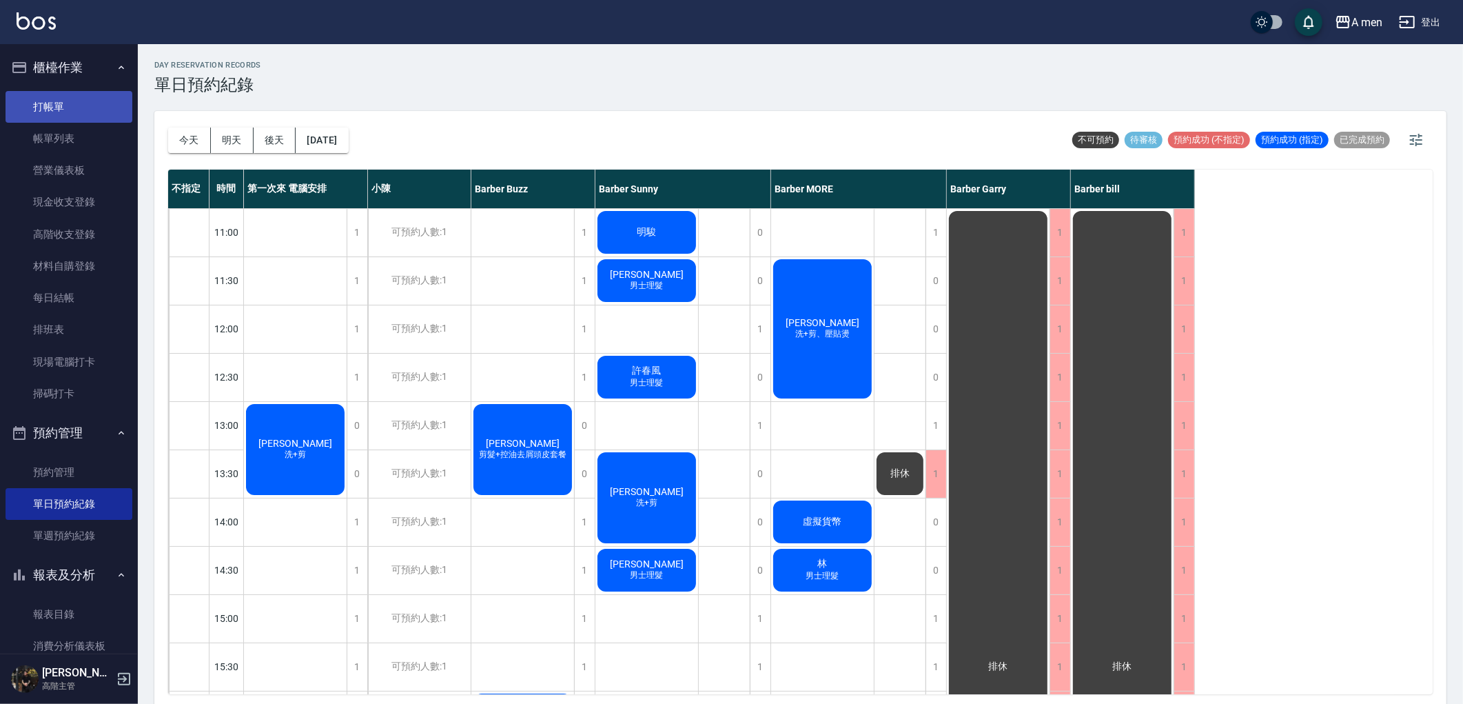
click at [64, 115] on link "打帳單" at bounding box center [69, 107] width 127 height 32
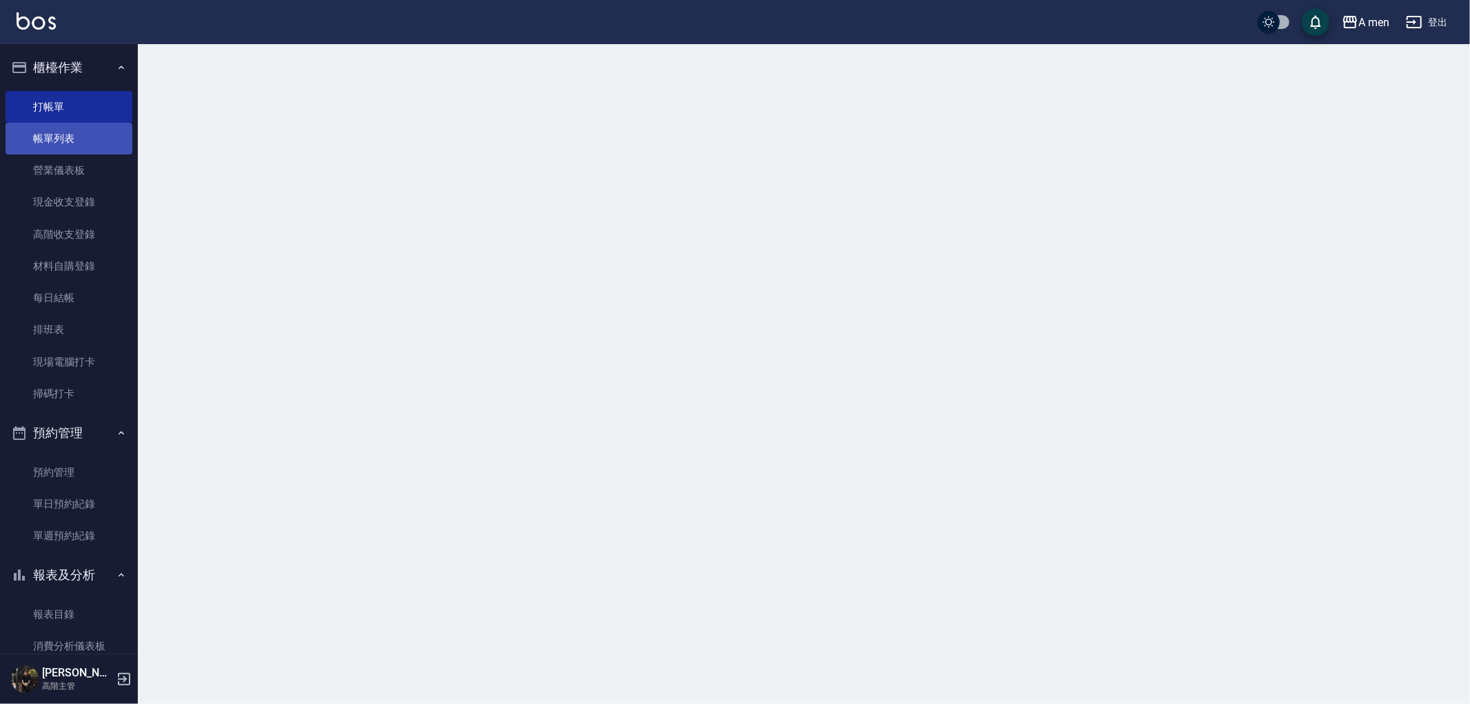
click at [72, 139] on link "帳單列表" at bounding box center [69, 139] width 127 height 32
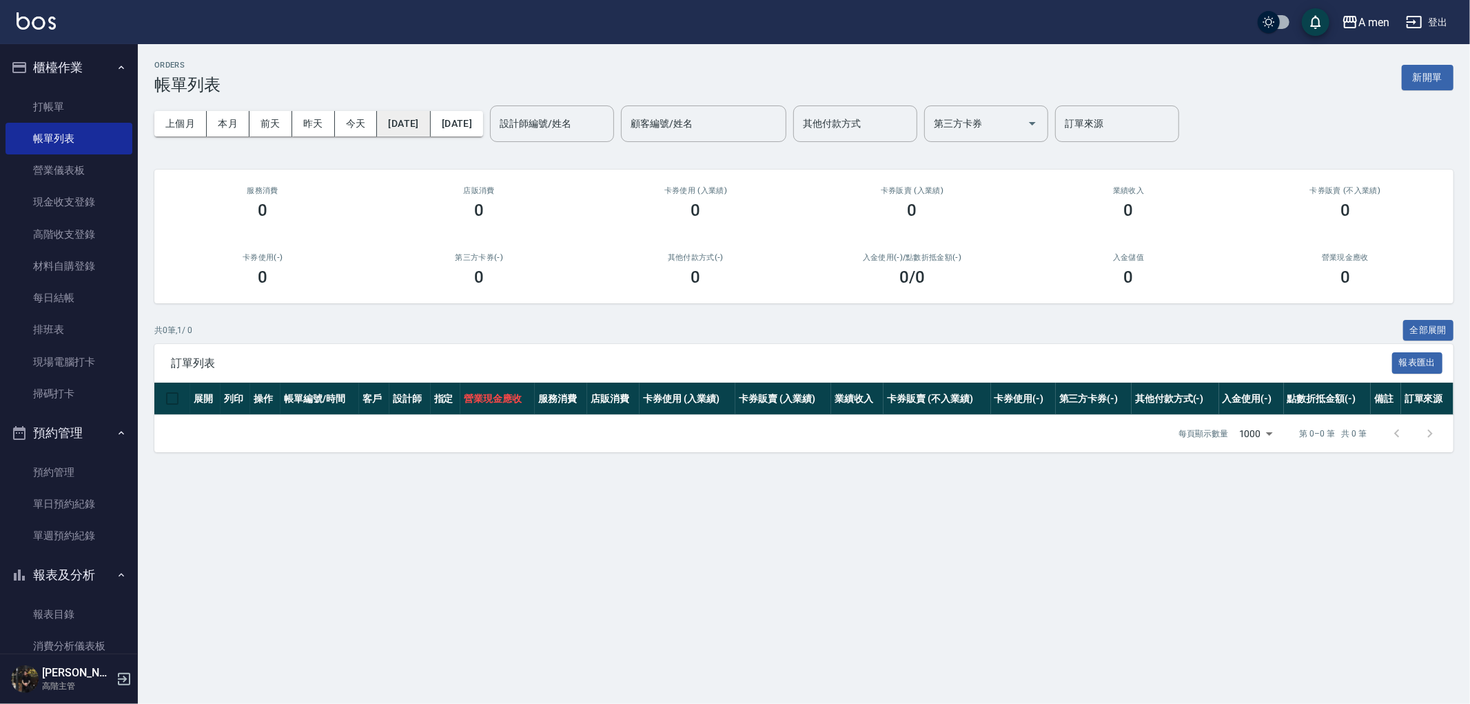
click at [409, 117] on button "[DATE]" at bounding box center [403, 124] width 53 height 26
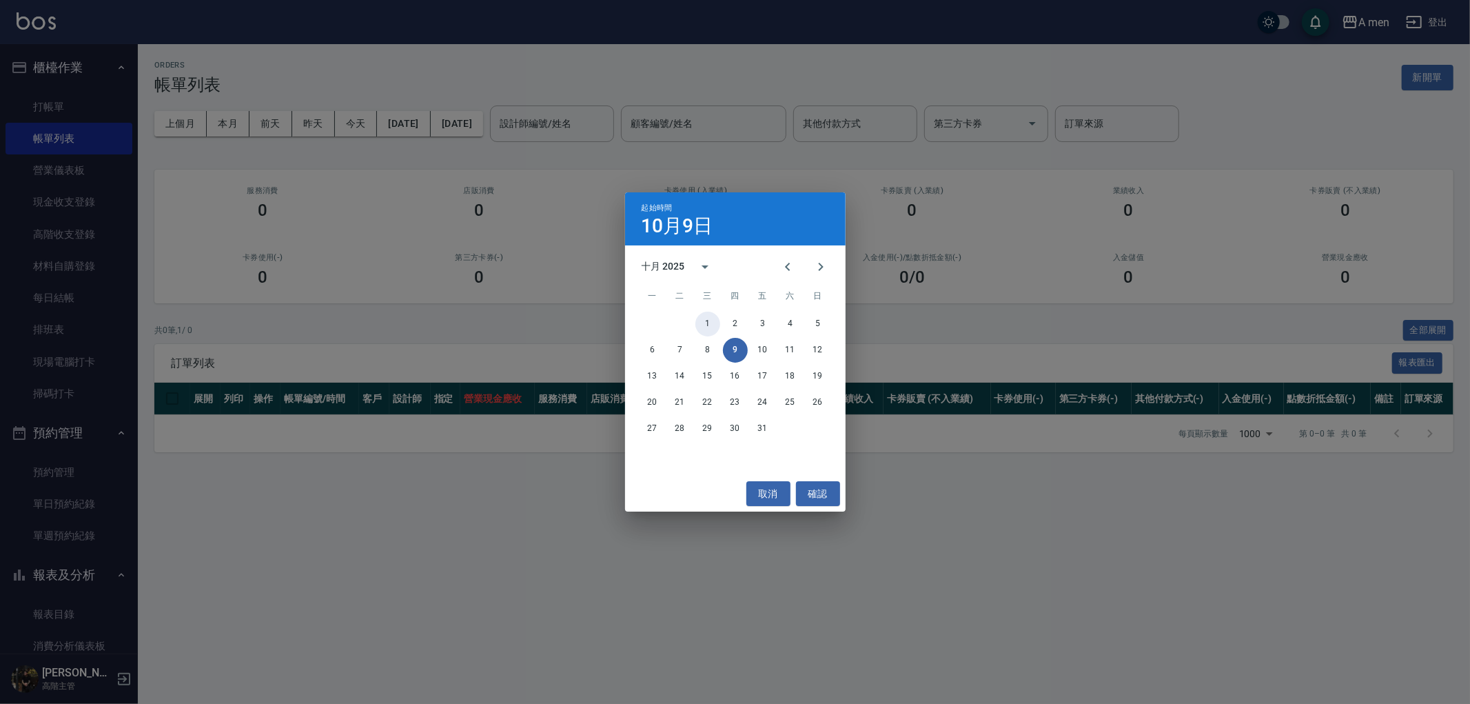
click at [711, 320] on button "1" at bounding box center [707, 324] width 25 height 25
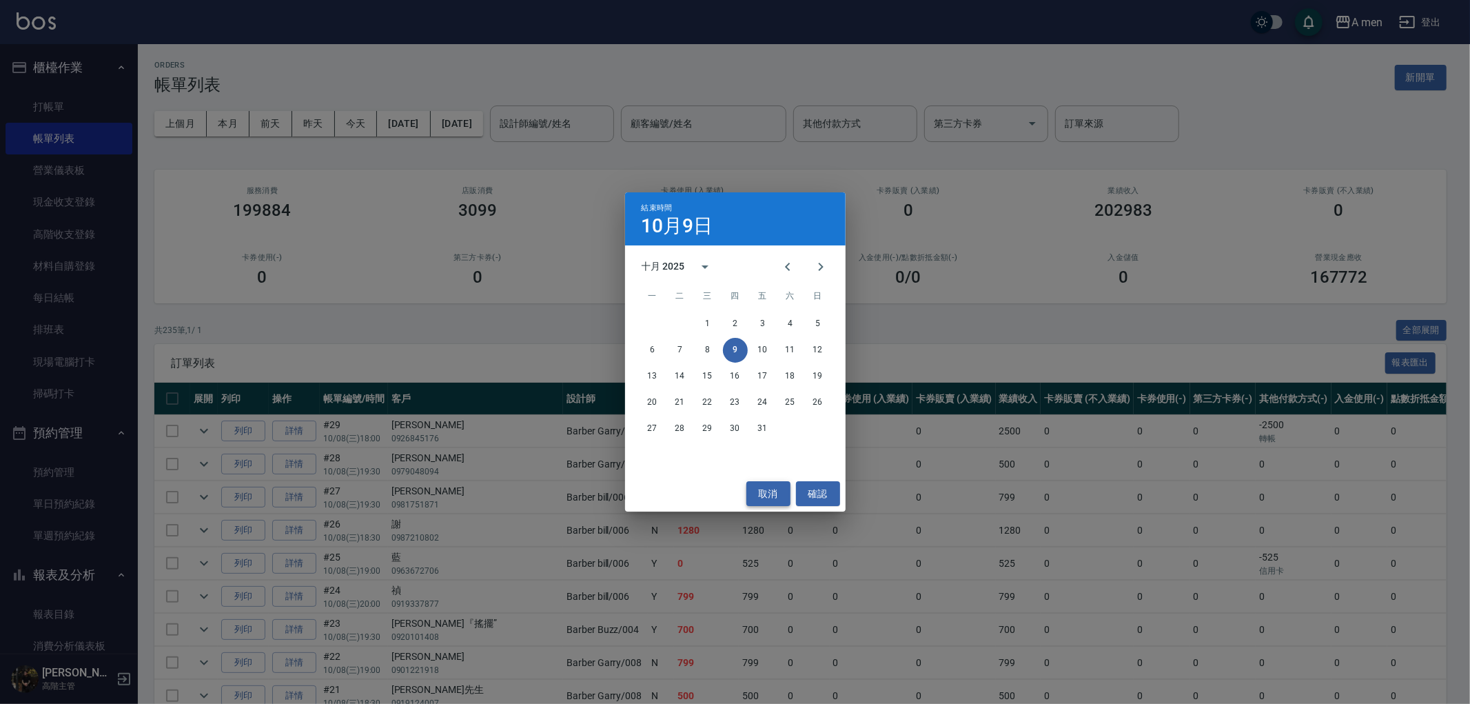
click at [766, 494] on button "取消" at bounding box center [768, 494] width 44 height 26
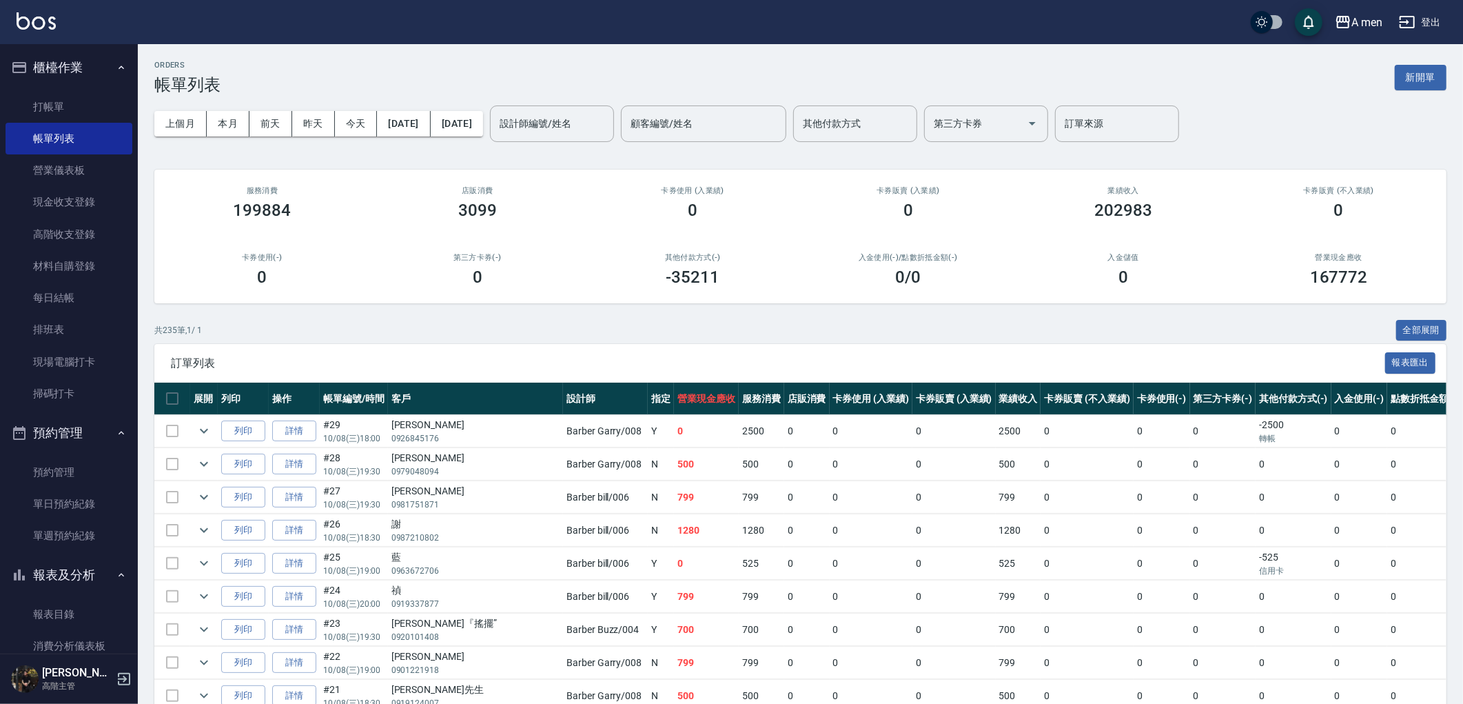
click at [802, 210] on div "卡券販賣 (入業績) 0" at bounding box center [909, 203] width 216 height 67
click at [74, 495] on link "單日預約紀錄" at bounding box center [69, 504] width 127 height 32
